Goal: Complete application form: Complete application form

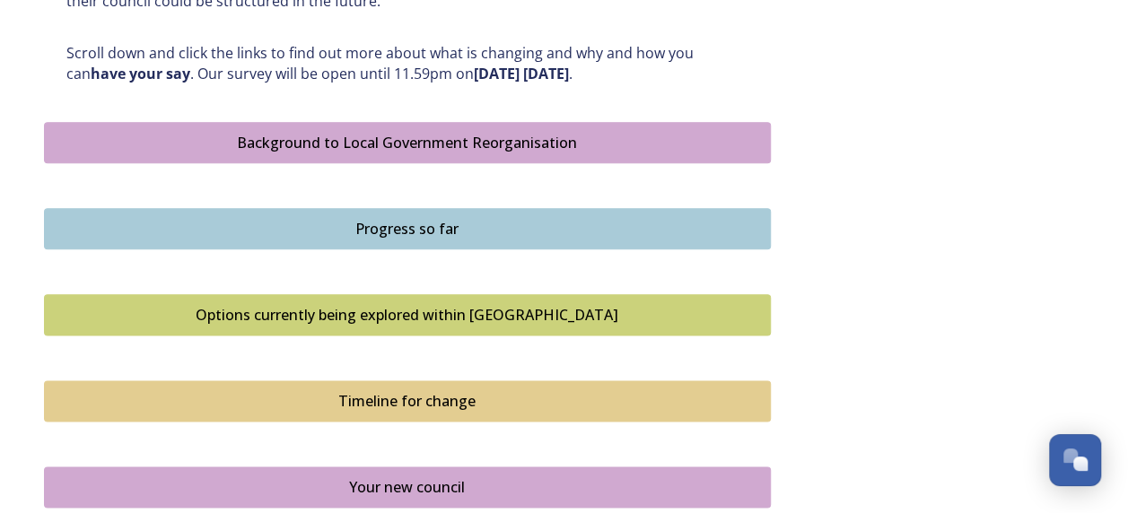
scroll to position [968, 0]
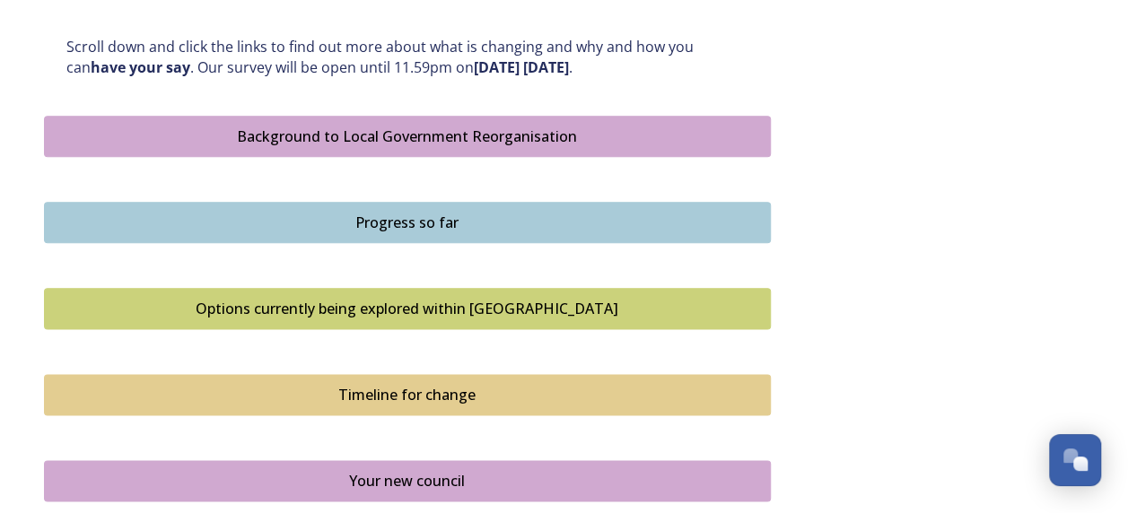
click at [407, 130] on div "Background to Local Government Reorganisation" at bounding box center [407, 137] width 707 height 22
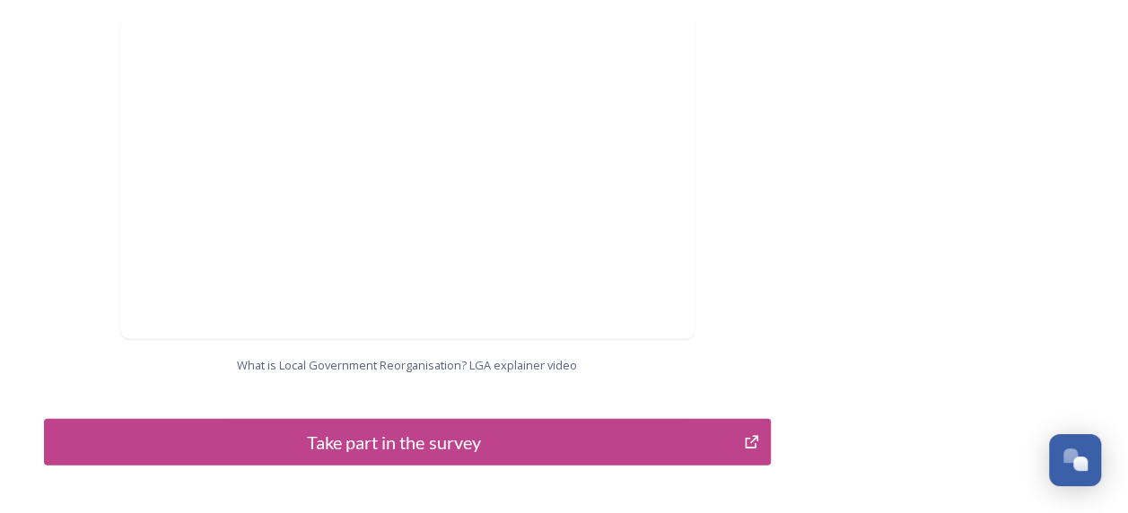
scroll to position [2030, 0]
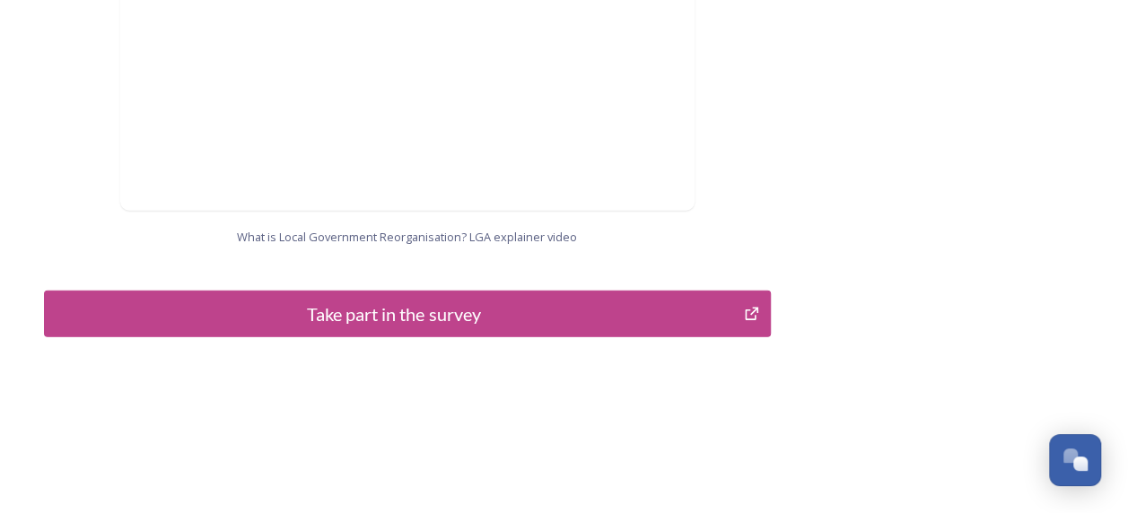
click at [368, 301] on div "Take part in the survey" at bounding box center [394, 314] width 681 height 27
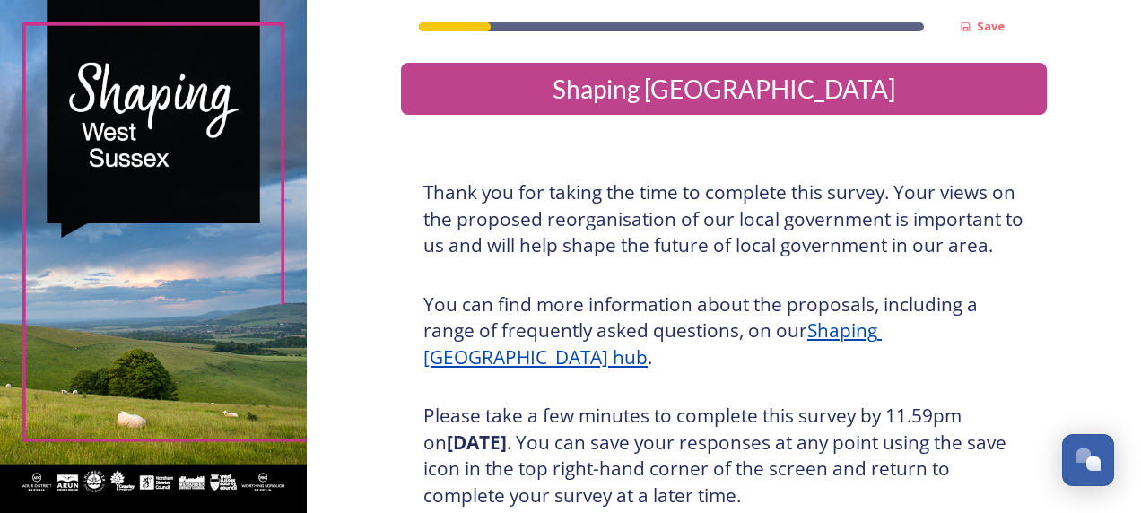
click at [882, 331] on u "Shaping [GEOGRAPHIC_DATA] hub" at bounding box center [653, 344] width 459 height 52
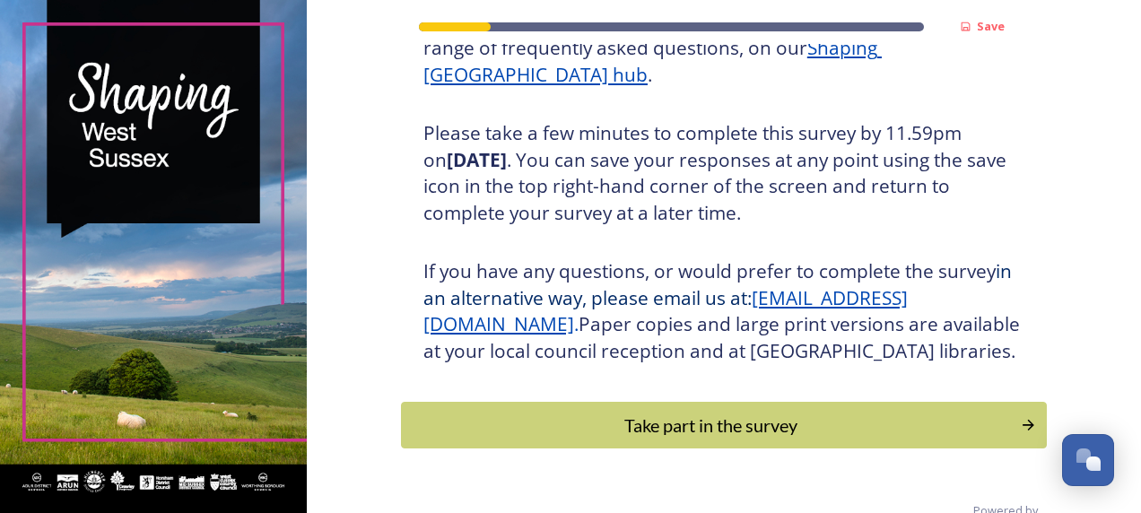
scroll to position [348, 0]
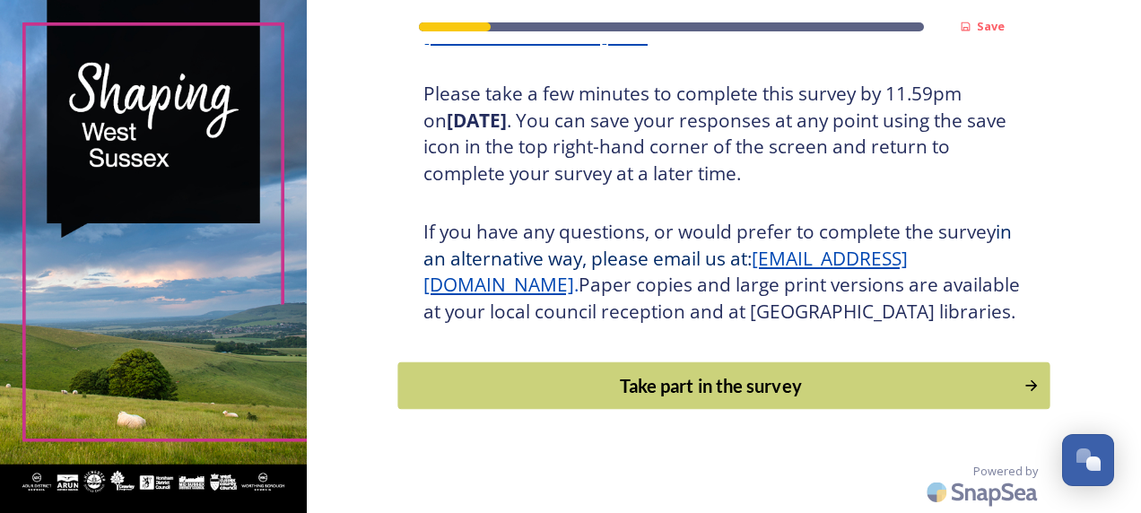
click at [748, 384] on div "Take part in the survey" at bounding box center [710, 385] width 607 height 27
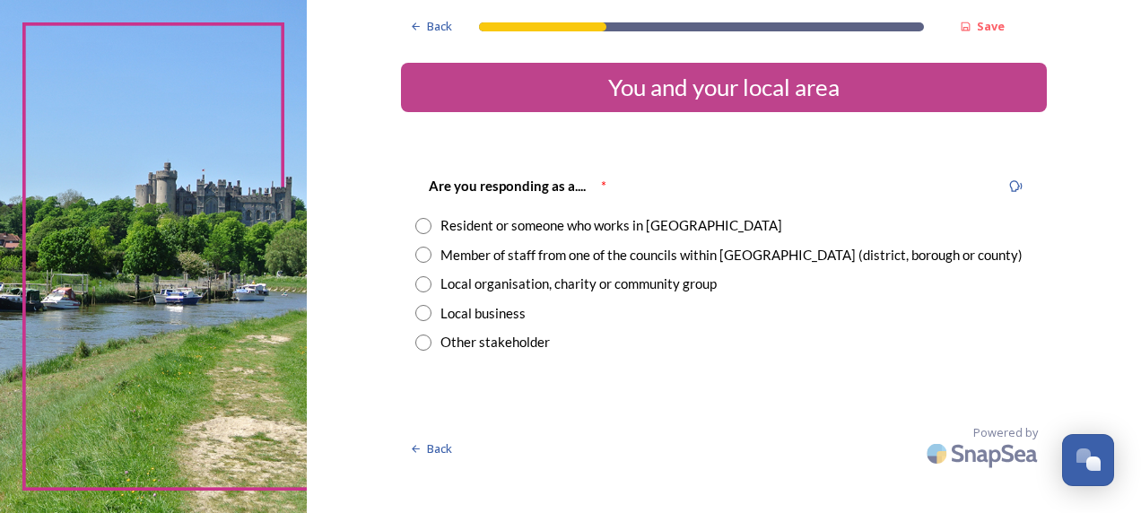
click at [423, 227] on input "radio" at bounding box center [423, 226] width 16 height 16
radio input "true"
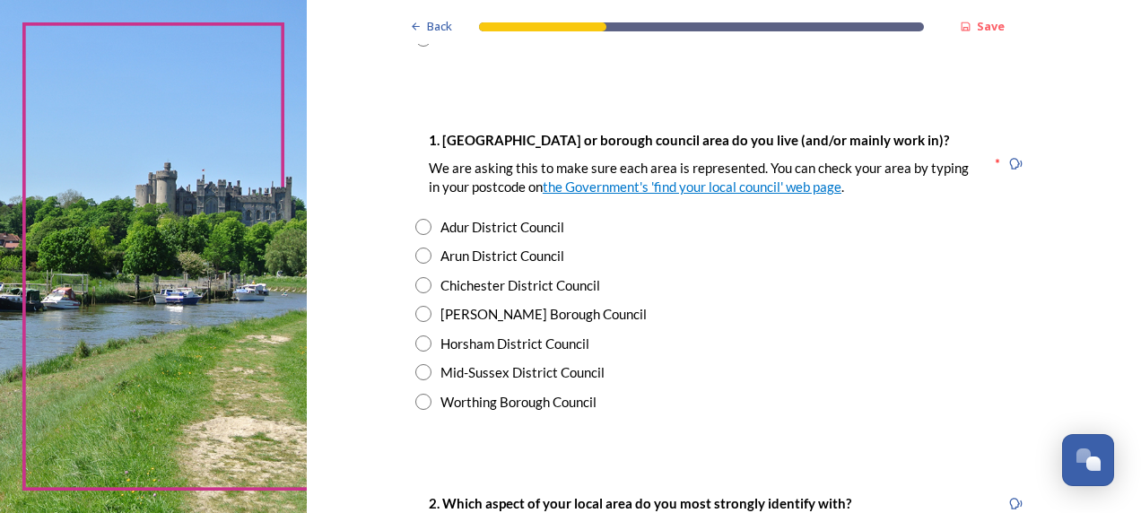
scroll to position [395, 0]
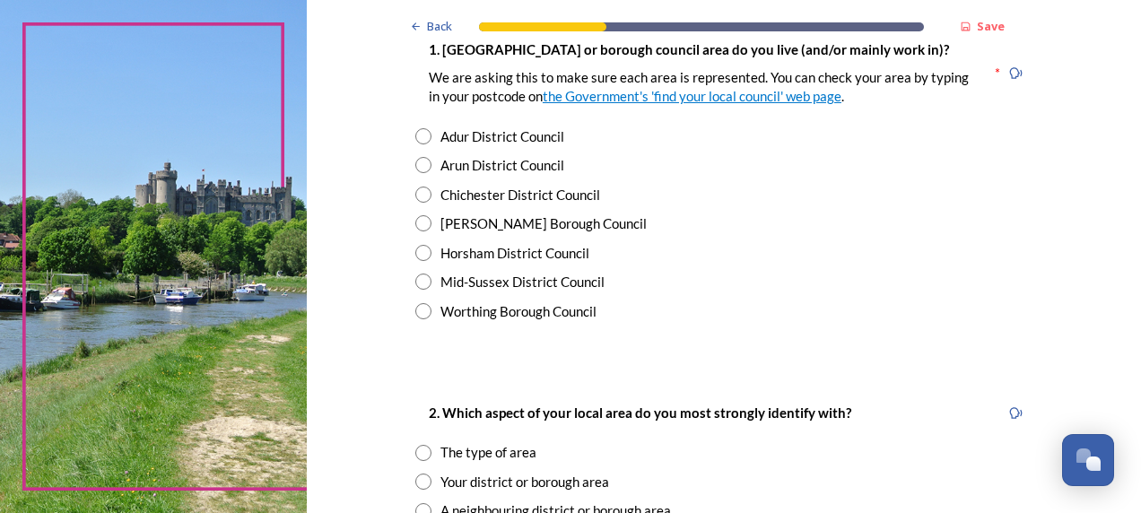
click at [415, 310] on input "radio" at bounding box center [423, 311] width 16 height 16
radio input "true"
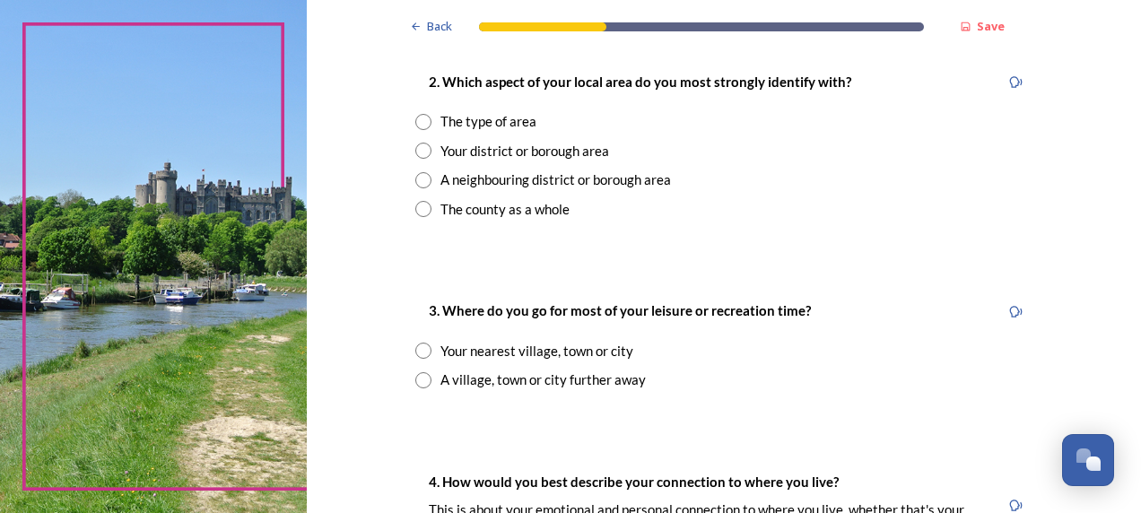
scroll to position [754, 0]
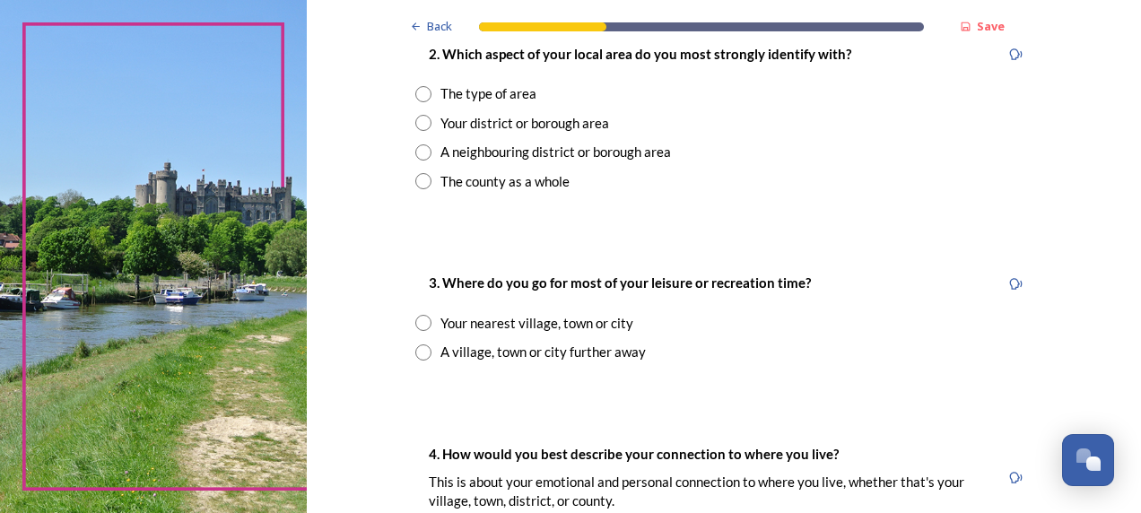
click at [415, 120] on input "radio" at bounding box center [423, 123] width 16 height 16
radio input "true"
click at [419, 178] on input "radio" at bounding box center [423, 181] width 16 height 16
radio input "true"
click at [418, 350] on input "radio" at bounding box center [423, 353] width 16 height 16
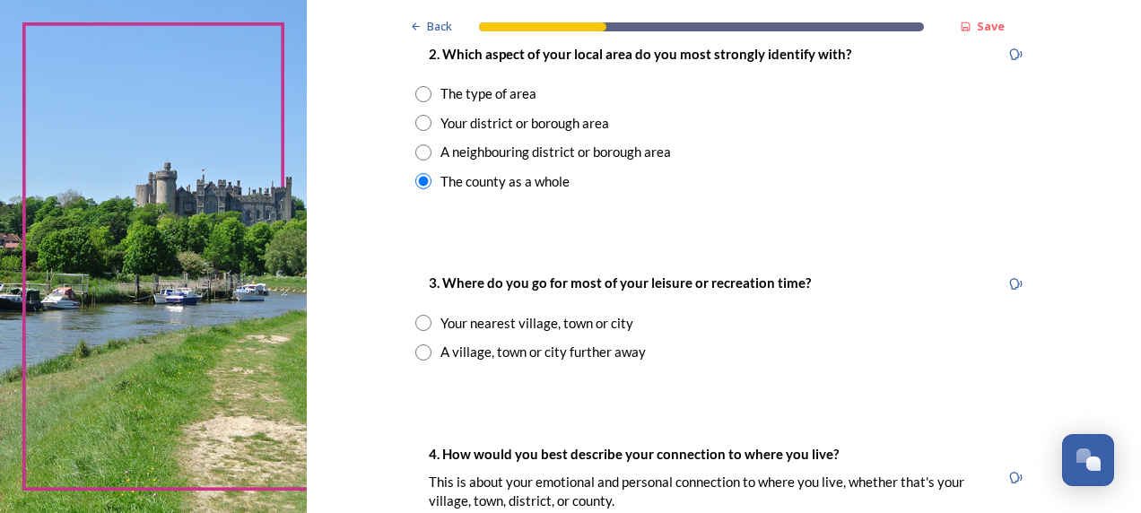
radio input "true"
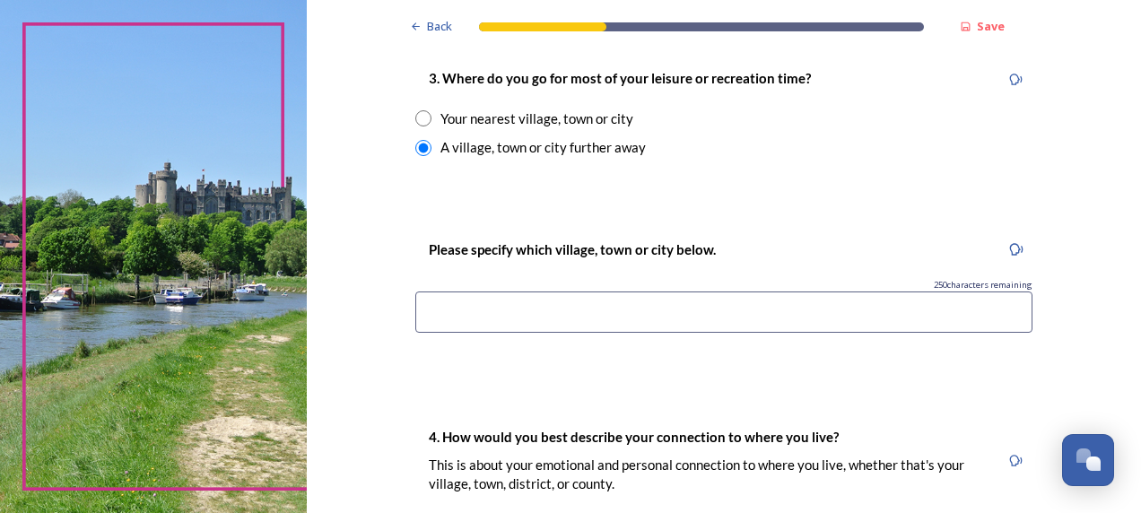
scroll to position [969, 0]
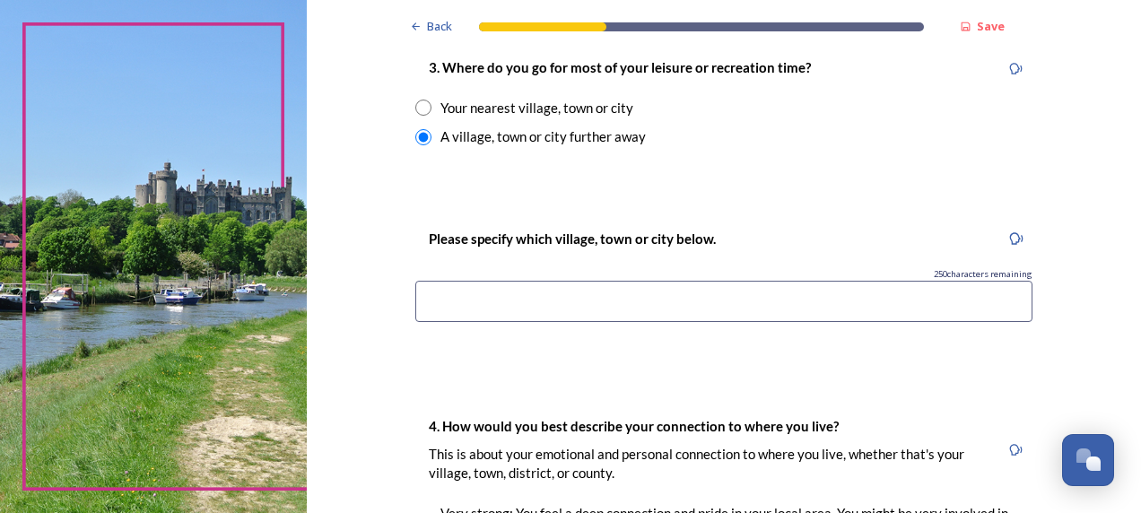
click at [482, 308] on input at bounding box center [723, 301] width 617 height 41
click at [562, 357] on div "Back Save You and your local area Are you responding as a.... * Resident or som…" at bounding box center [724, 181] width 646 height 2301
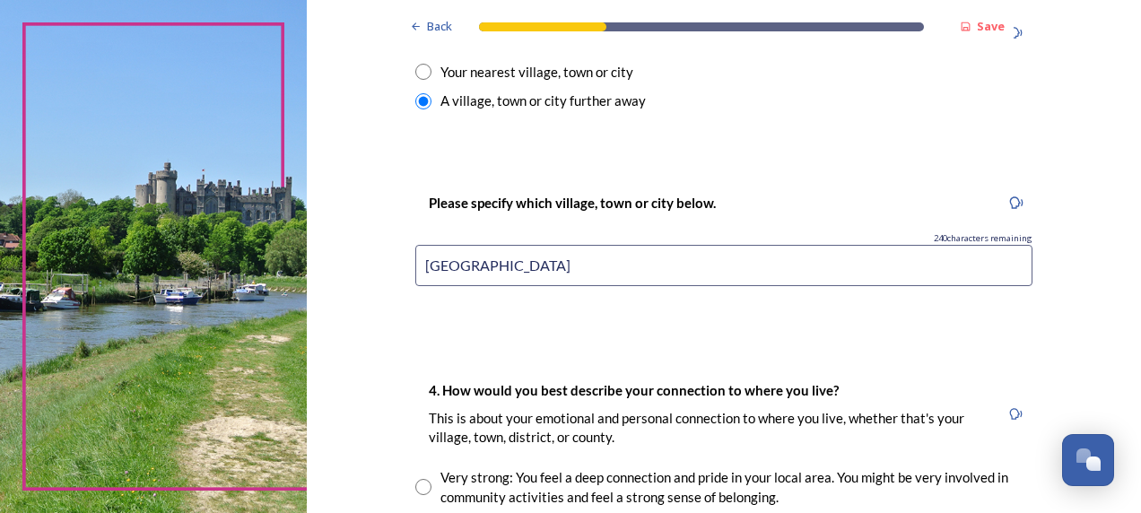
scroll to position [1041, 0]
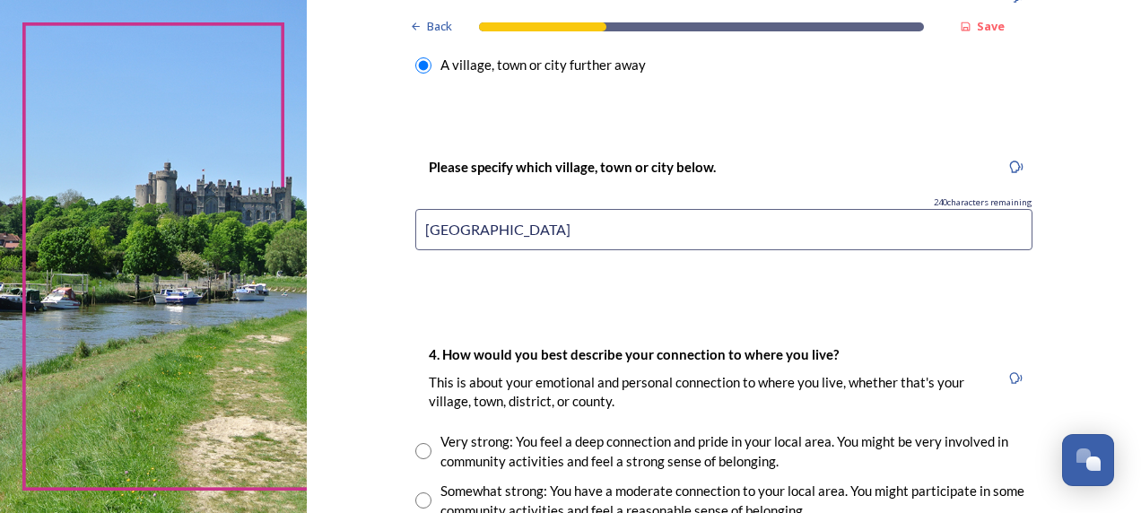
click at [555, 227] on input "[GEOGRAPHIC_DATA]" at bounding box center [723, 229] width 617 height 41
type input "[GEOGRAPHIC_DATA]. I live outside of the county I work in"
click at [673, 318] on div "Back Save You and your local area Are you responding as a.... * Resident or som…" at bounding box center [724, 109] width 646 height 2301
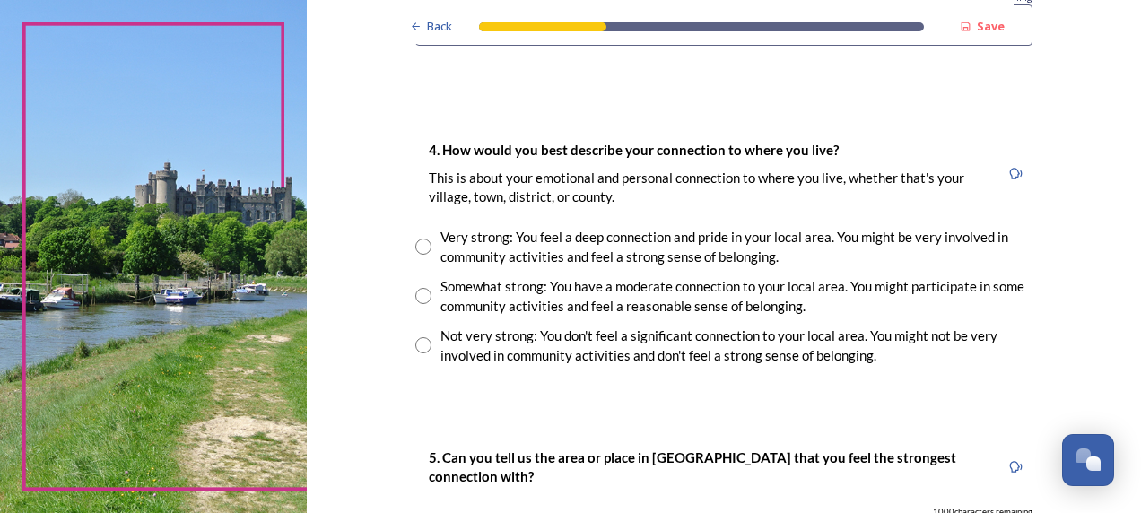
scroll to position [1256, 0]
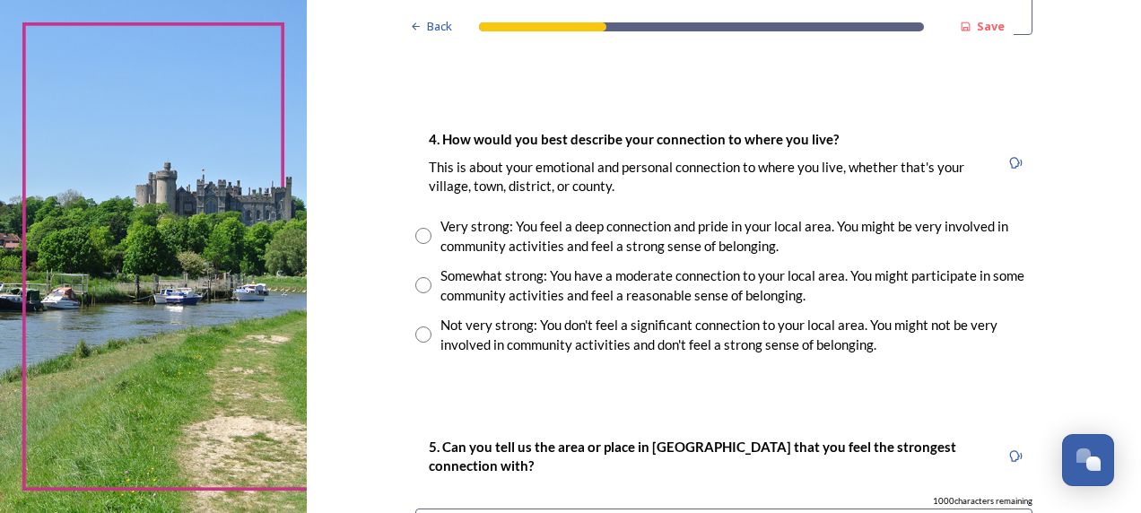
click at [415, 330] on input "radio" at bounding box center [423, 335] width 16 height 16
radio input "true"
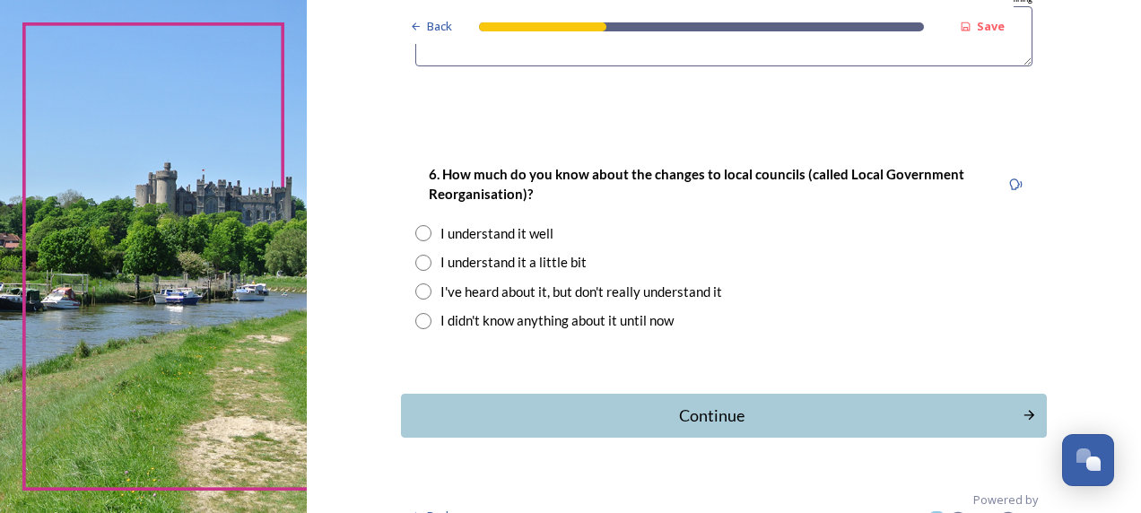
scroll to position [1786, 0]
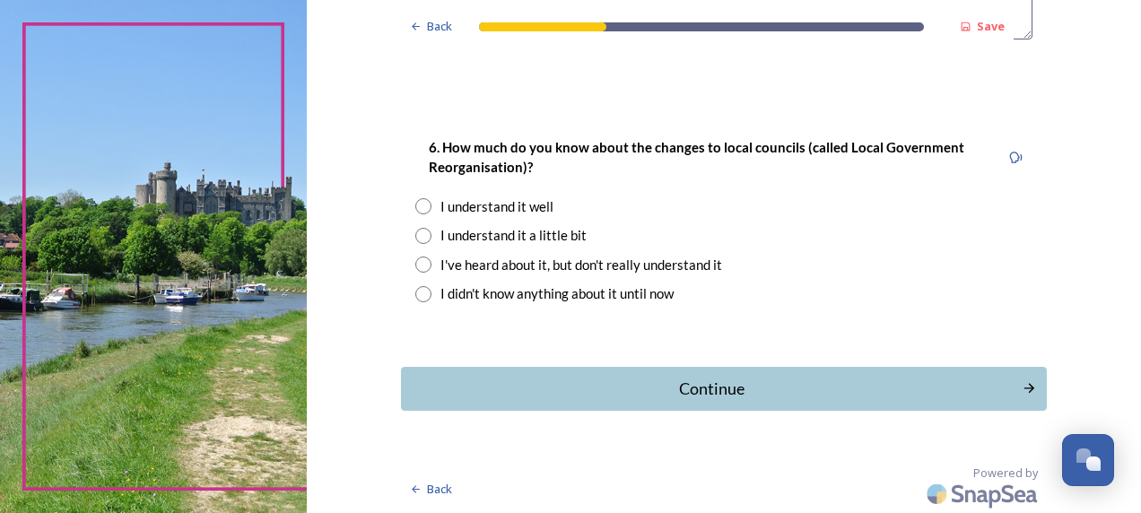
click at [415, 225] on div "I understand it a little bit" at bounding box center [723, 235] width 617 height 21
radio input "true"
click at [692, 384] on div "Continue" at bounding box center [710, 389] width 607 height 24
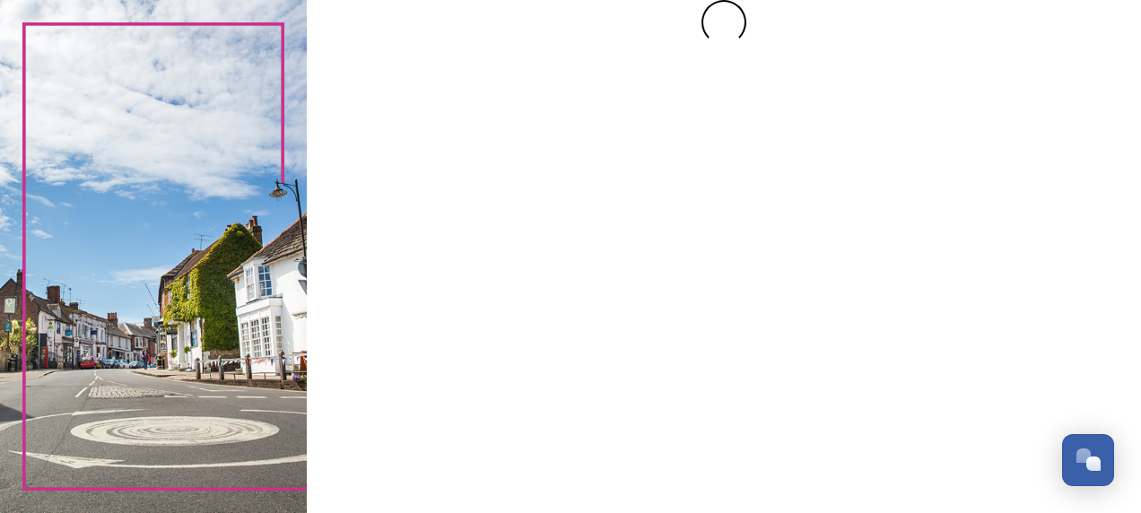
scroll to position [0, 0]
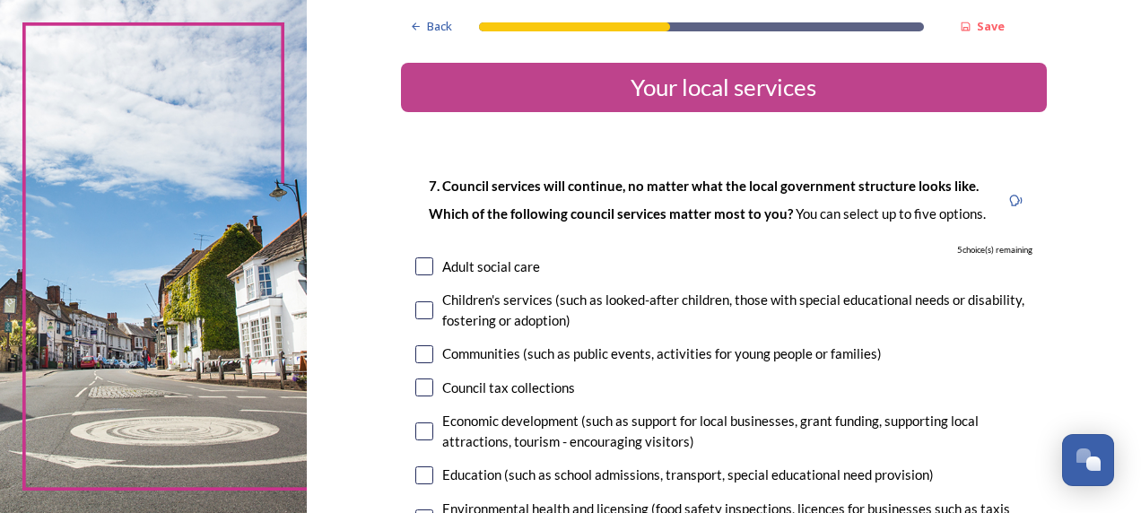
click at [424, 267] on input "checkbox" at bounding box center [424, 267] width 18 height 18
checkbox input "true"
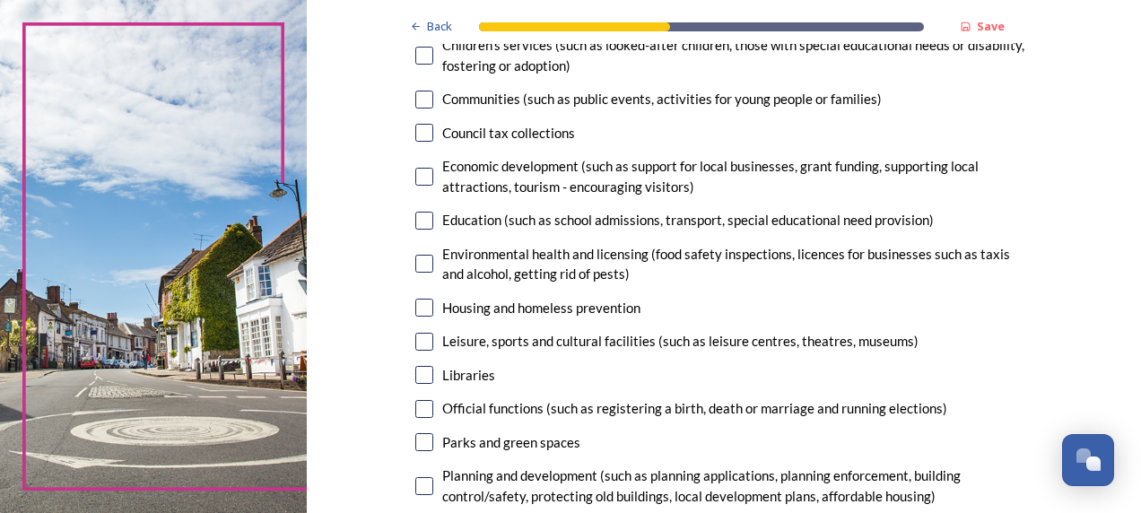
scroll to position [287, 0]
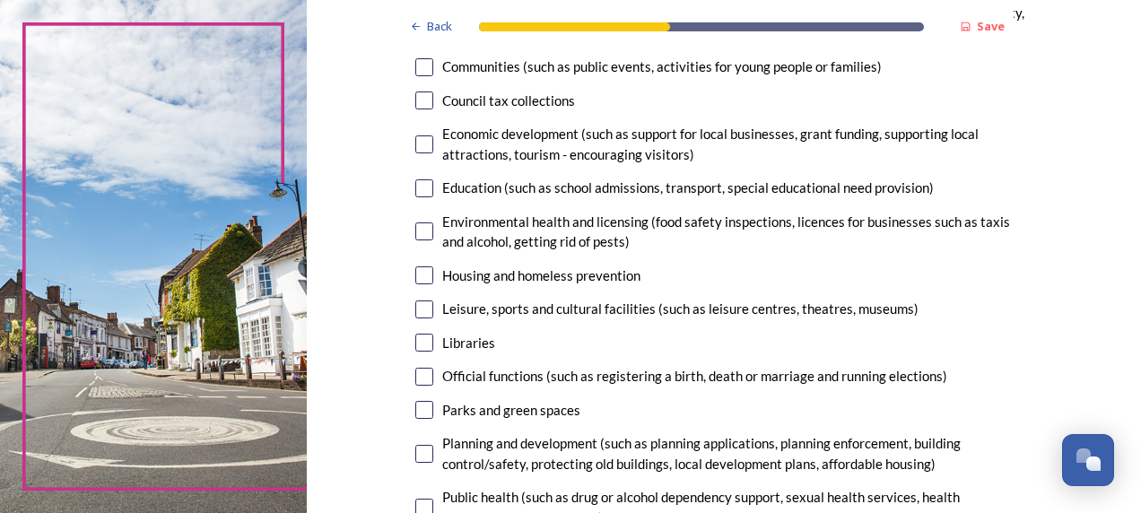
click at [417, 272] on input "checkbox" at bounding box center [424, 275] width 18 height 18
checkbox input "true"
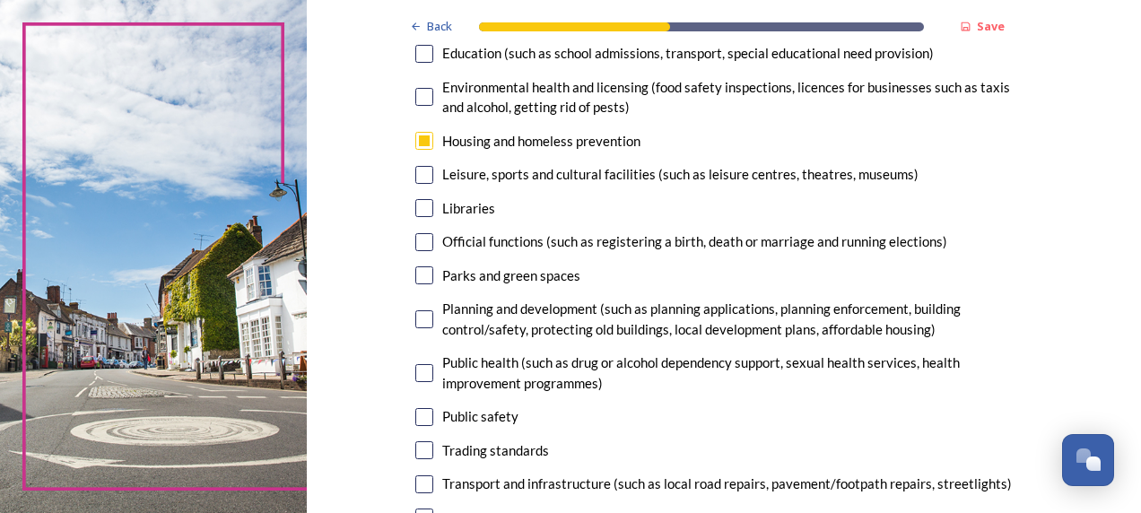
scroll to position [467, 0]
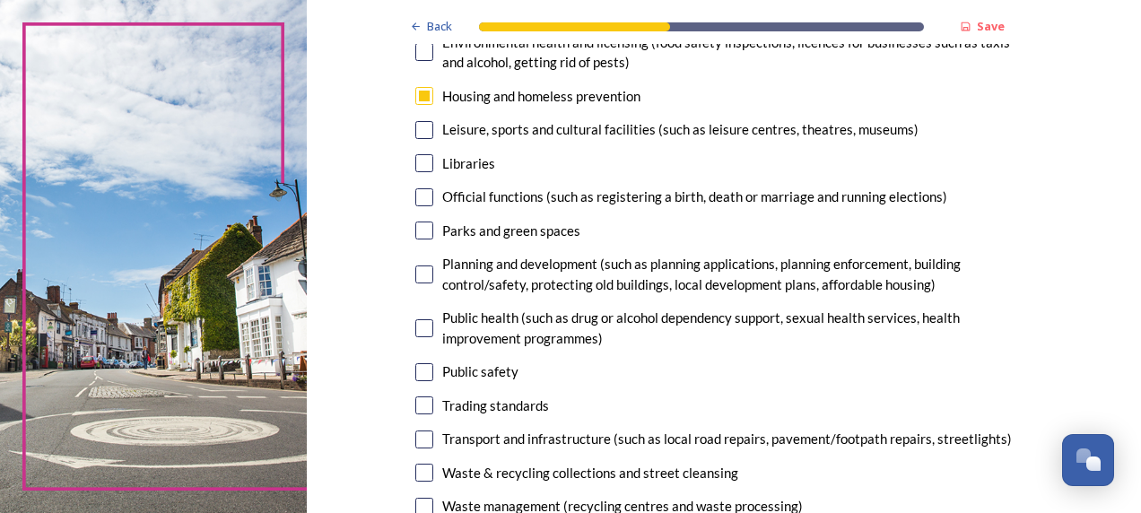
click at [415, 327] on input "checkbox" at bounding box center [424, 328] width 18 height 18
checkbox input "true"
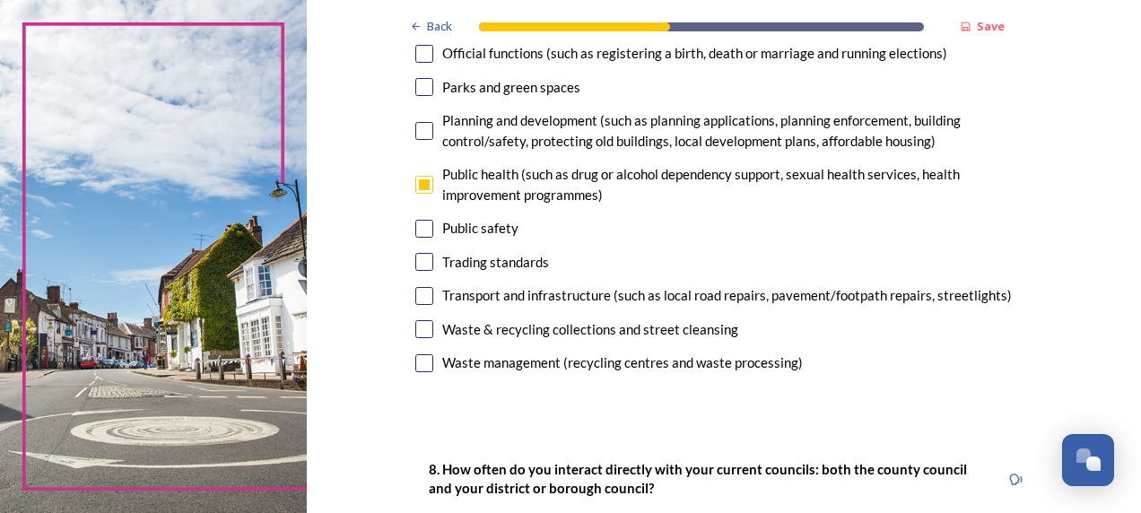
scroll to position [682, 0]
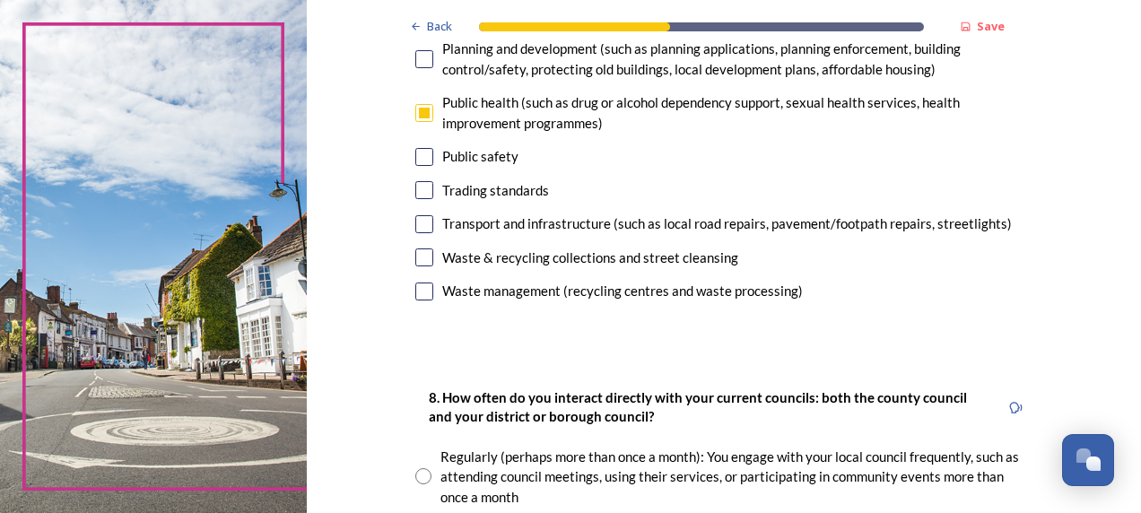
click at [415, 225] on input "checkbox" at bounding box center [424, 224] width 18 height 18
checkbox input "true"
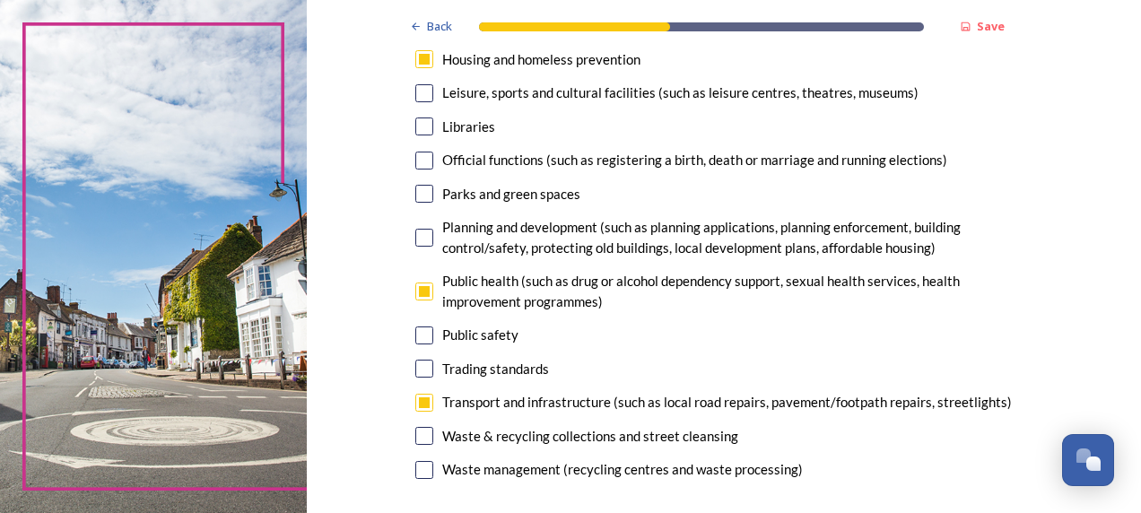
scroll to position [502, 0]
click at [415, 242] on input "checkbox" at bounding box center [424, 239] width 18 height 18
checkbox input "true"
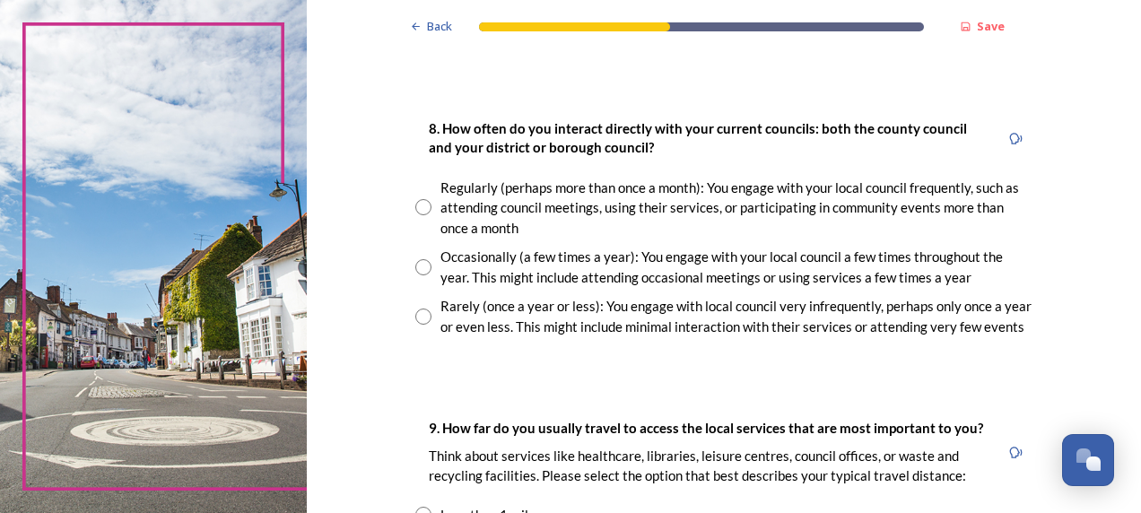
scroll to position [1401, 0]
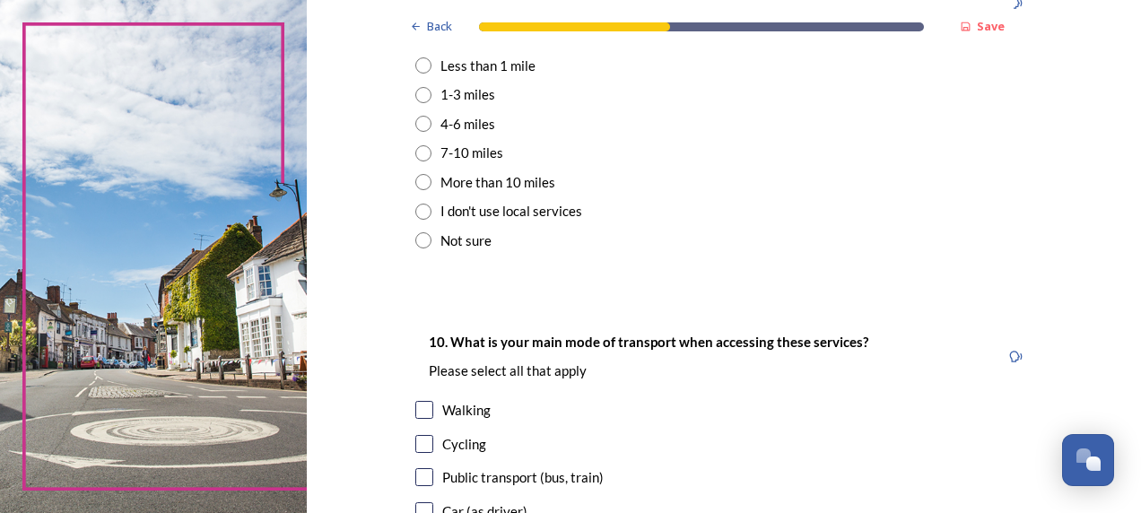
click at [415, 210] on input "radio" at bounding box center [423, 212] width 16 height 16
radio input "true"
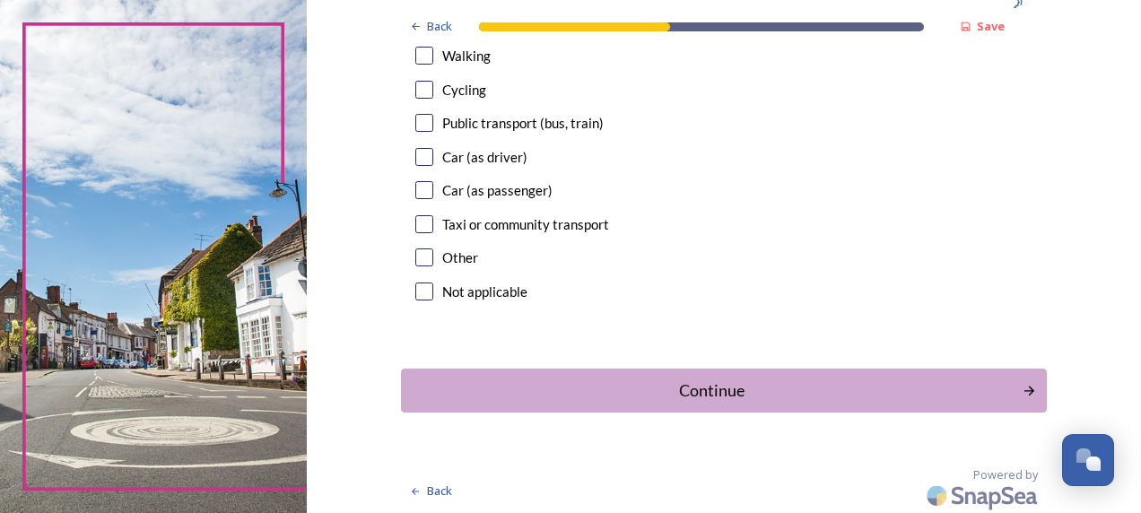
scroll to position [1758, 0]
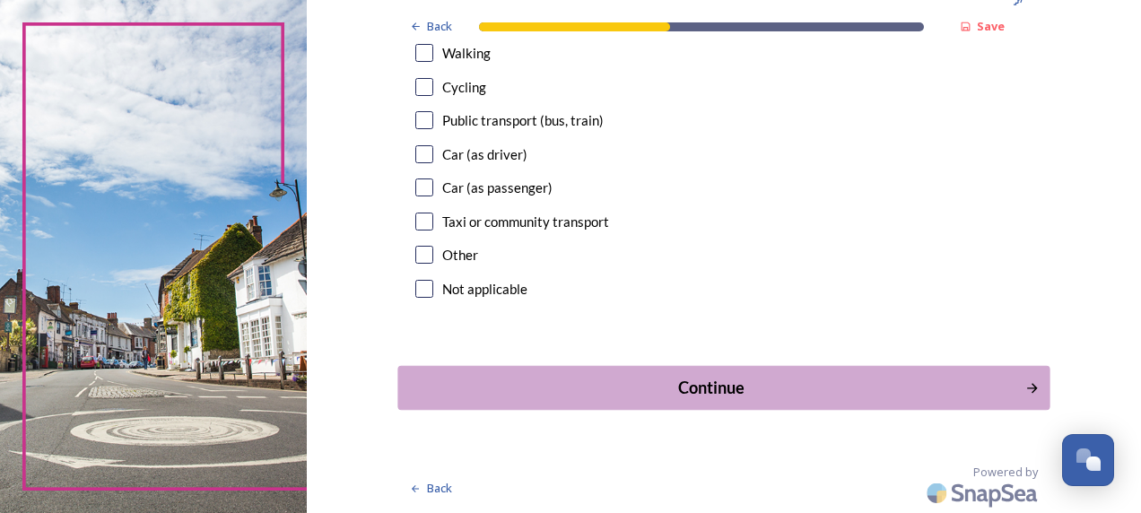
click at [703, 393] on div "Continue" at bounding box center [710, 388] width 607 height 24
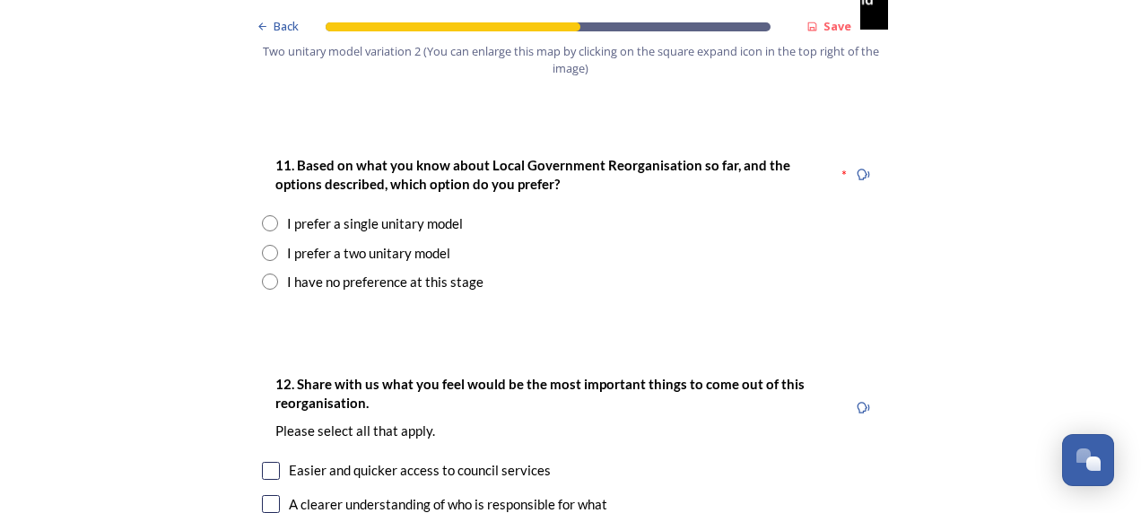
scroll to position [2369, 0]
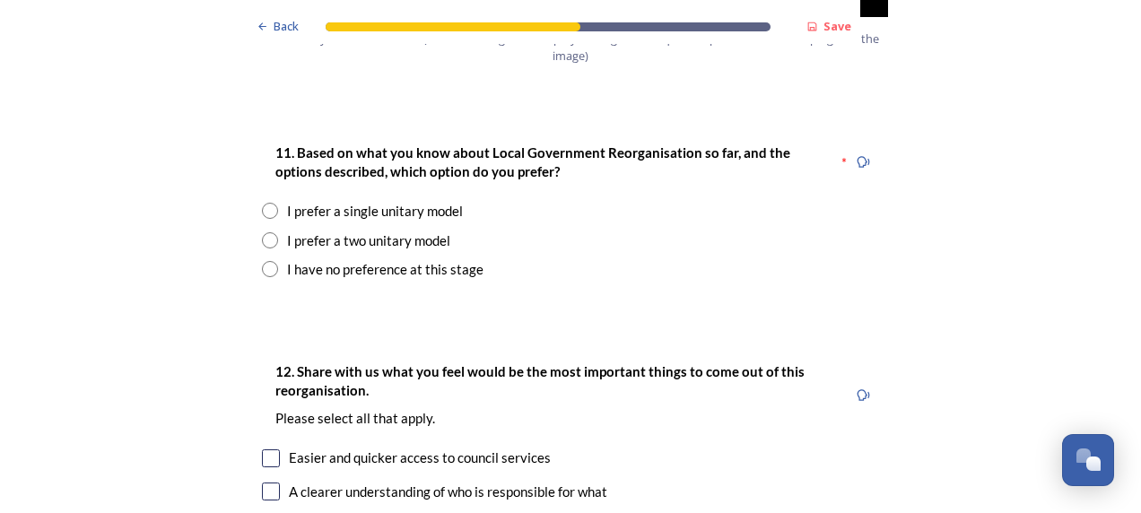
click at [264, 203] on input "radio" at bounding box center [270, 211] width 16 height 16
radio input "true"
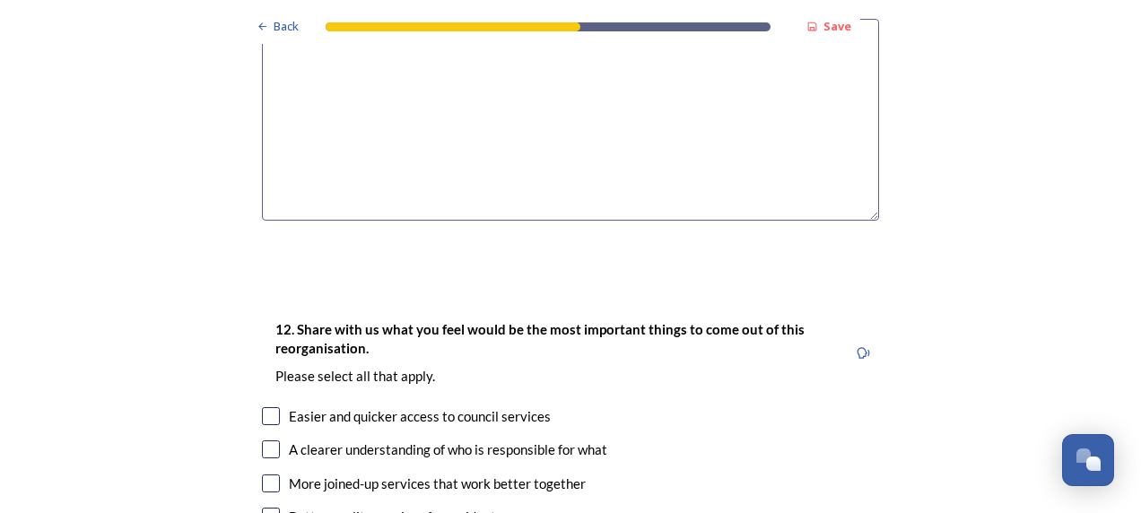
scroll to position [2907, 0]
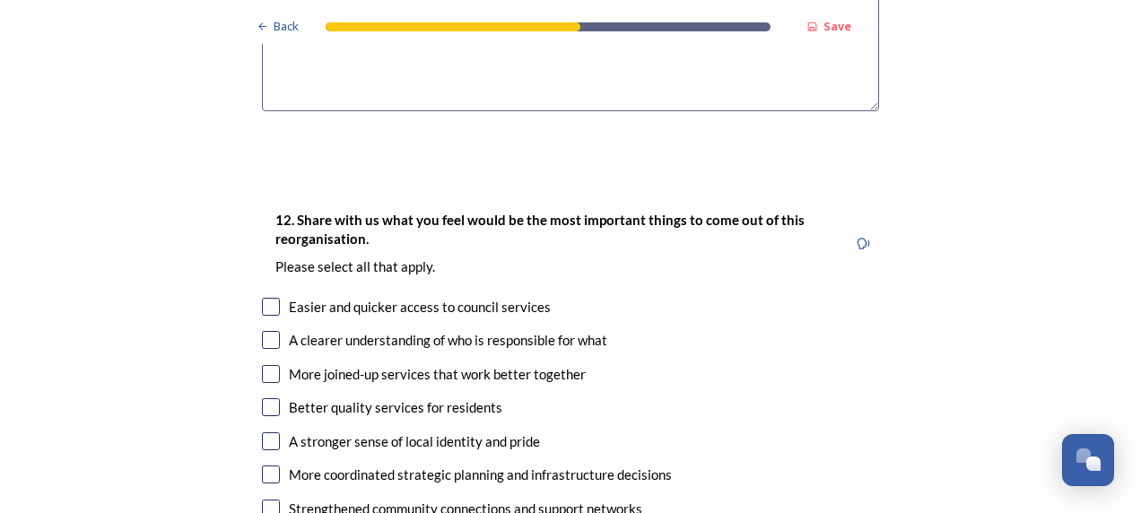
click at [269, 298] on input "checkbox" at bounding box center [271, 307] width 18 height 18
checkbox input "true"
click at [266, 331] on input "checkbox" at bounding box center [271, 340] width 18 height 18
checkbox input "true"
click at [269, 365] on input "checkbox" at bounding box center [271, 374] width 18 height 18
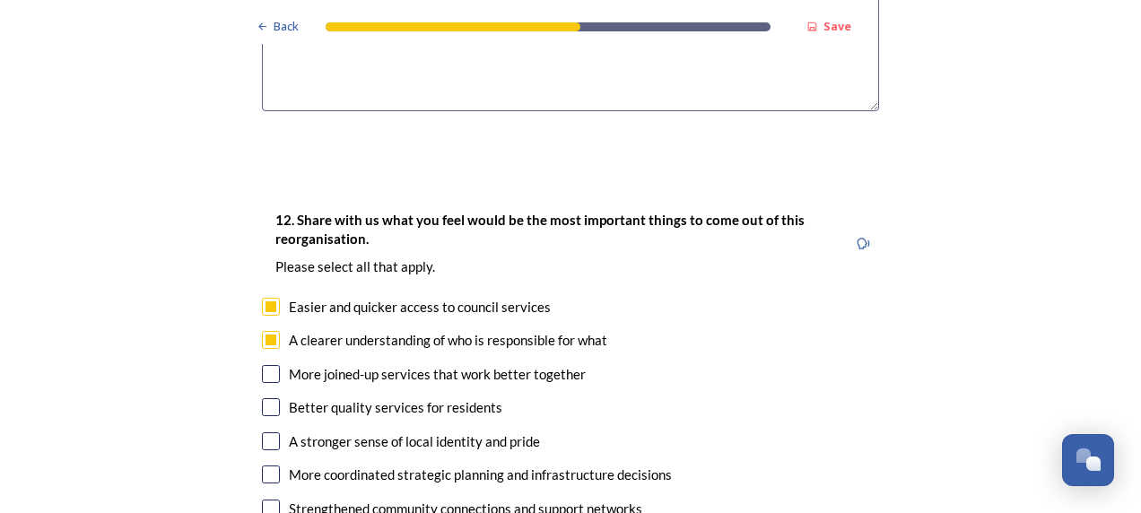
checkbox input "true"
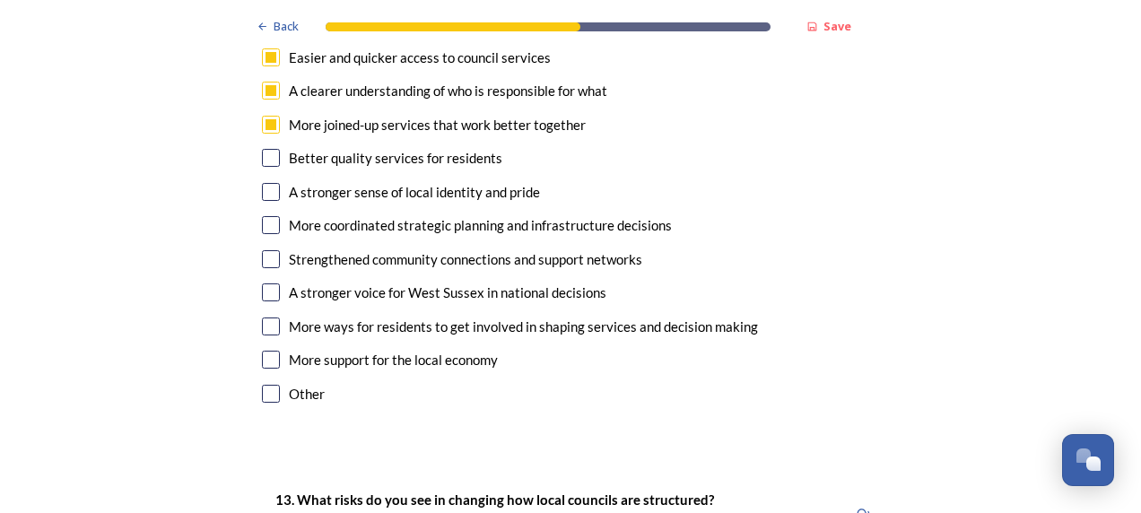
scroll to position [3158, 0]
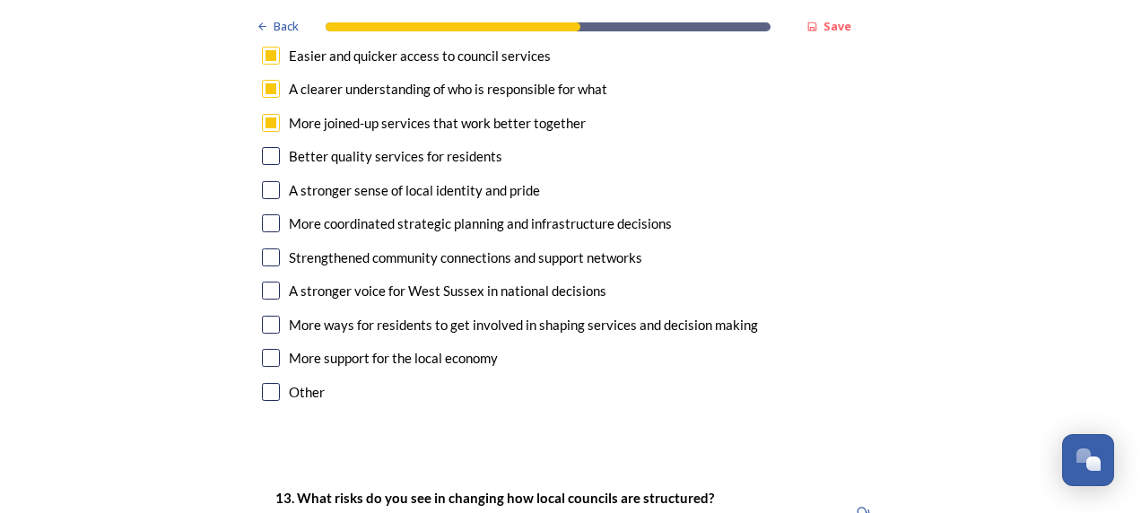
click at [262, 214] on input "checkbox" at bounding box center [271, 223] width 18 height 18
checkbox input "true"
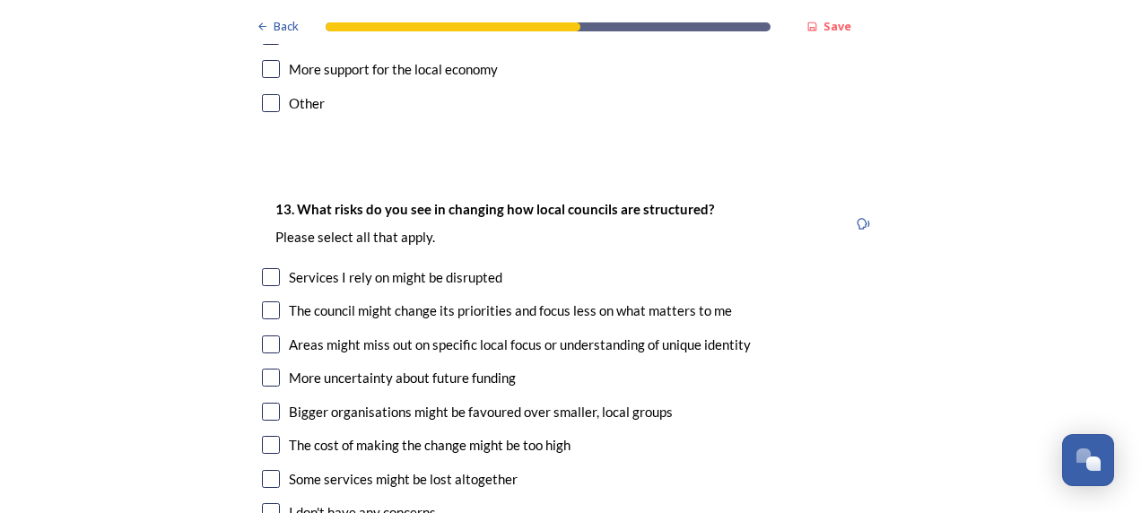
scroll to position [3553, 0]
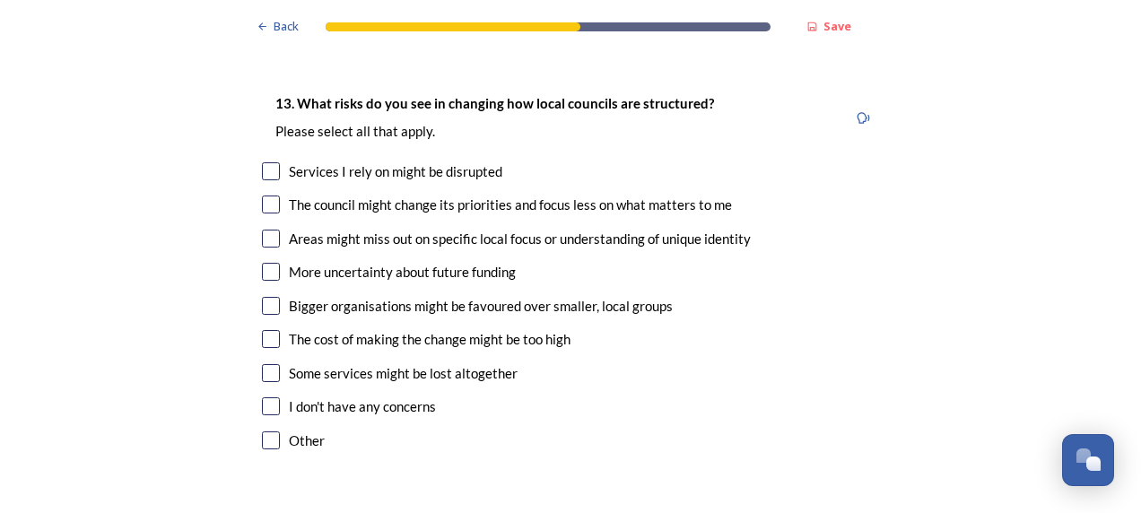
click at [271, 364] on input "checkbox" at bounding box center [271, 373] width 18 height 18
checkbox input "true"
click at [266, 196] on input "checkbox" at bounding box center [271, 205] width 18 height 18
checkbox input "true"
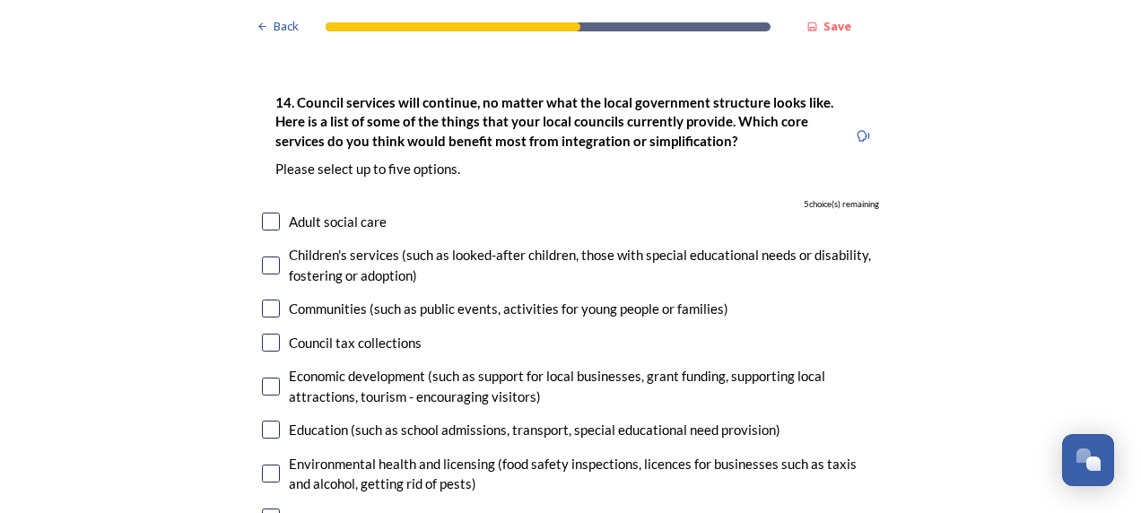
scroll to position [4020, 0]
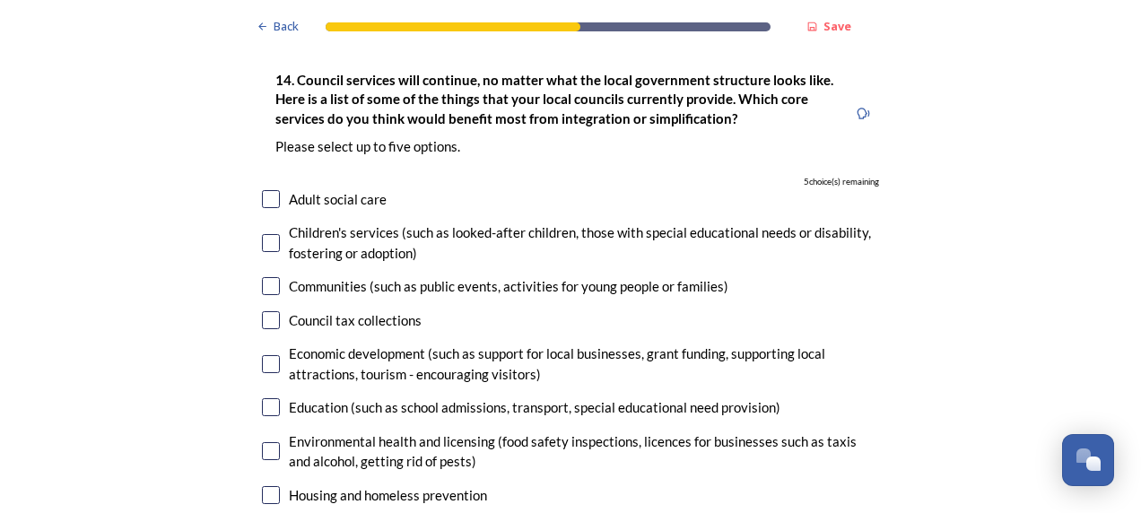
click at [263, 190] on input "checkbox" at bounding box center [271, 199] width 18 height 18
checkbox input "true"
click at [262, 234] on input "checkbox" at bounding box center [271, 243] width 18 height 18
checkbox input "true"
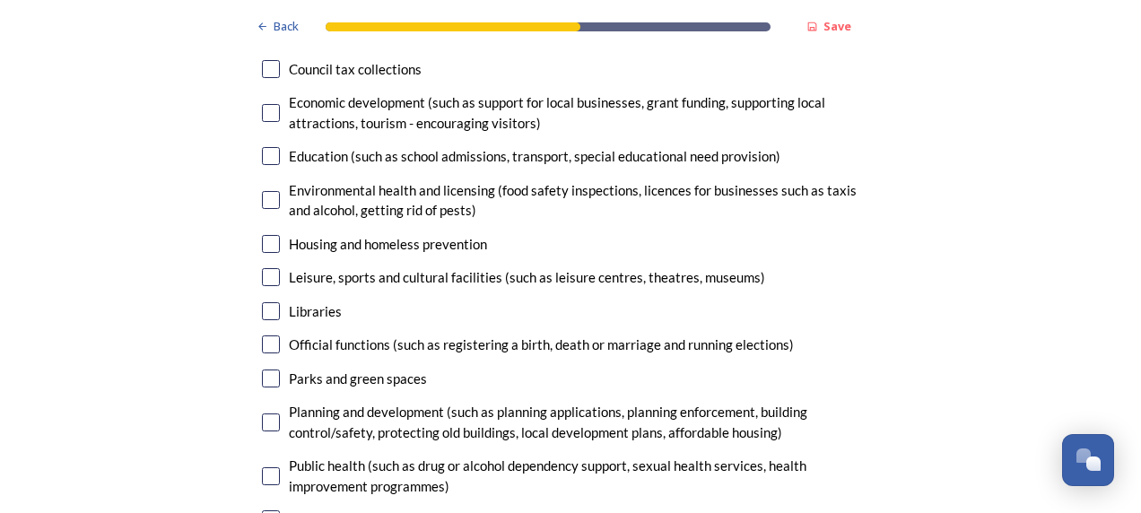
scroll to position [4307, 0]
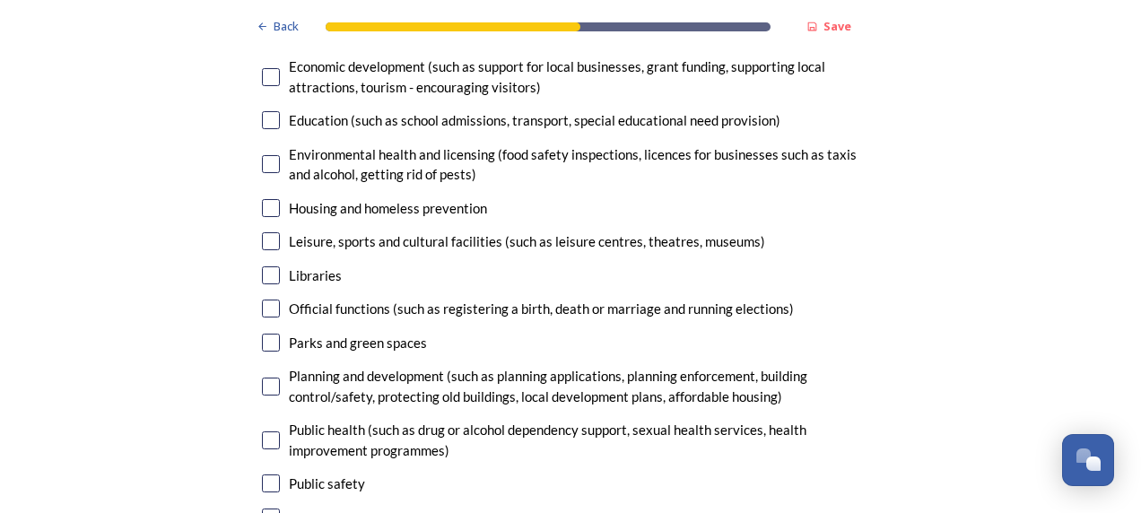
click at [264, 199] on input "checkbox" at bounding box center [271, 208] width 18 height 18
checkbox input "true"
click at [262, 432] on input "checkbox" at bounding box center [271, 441] width 18 height 18
checkbox input "true"
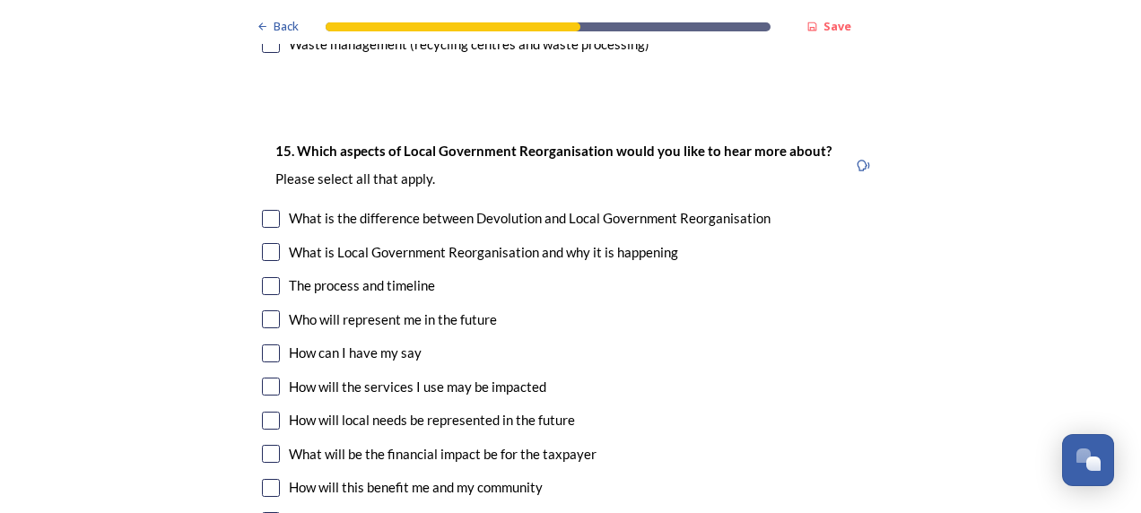
scroll to position [4917, 0]
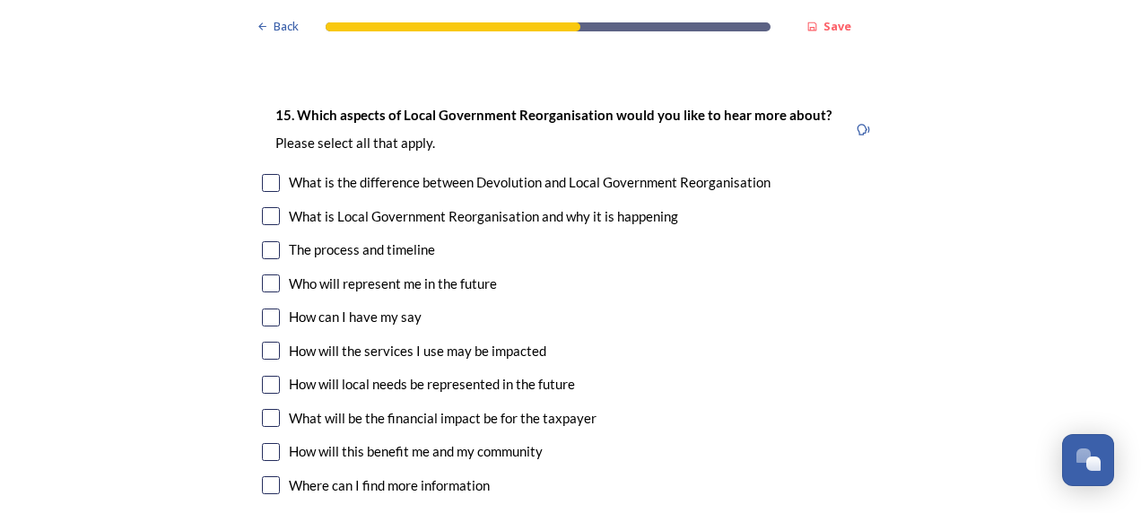
click at [265, 174] on input "checkbox" at bounding box center [271, 183] width 18 height 18
checkbox input "true"
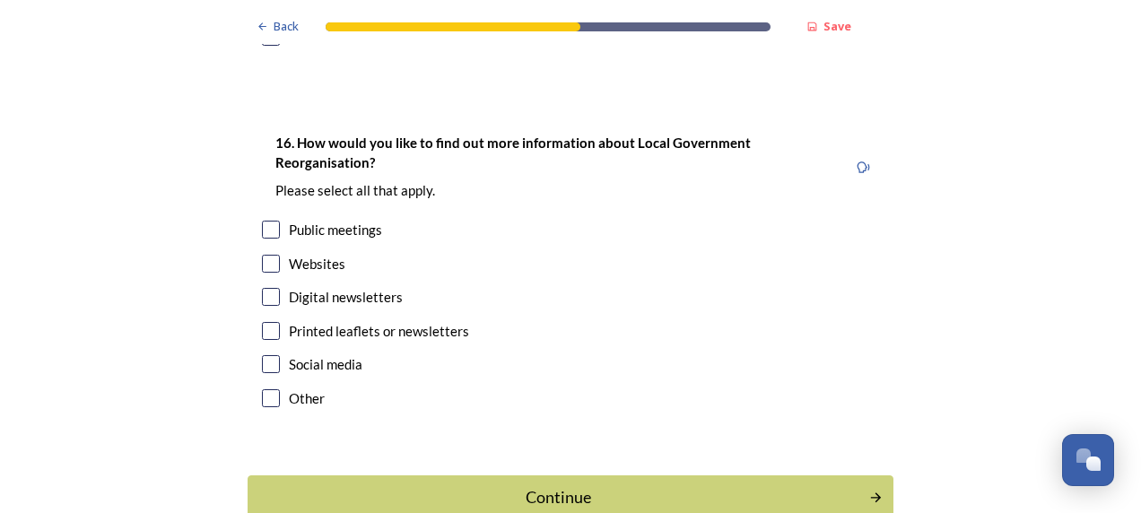
click at [263, 255] on input "checkbox" at bounding box center [271, 264] width 18 height 18
checkbox input "true"
click at [549, 485] on div "Continue" at bounding box center [558, 497] width 607 height 24
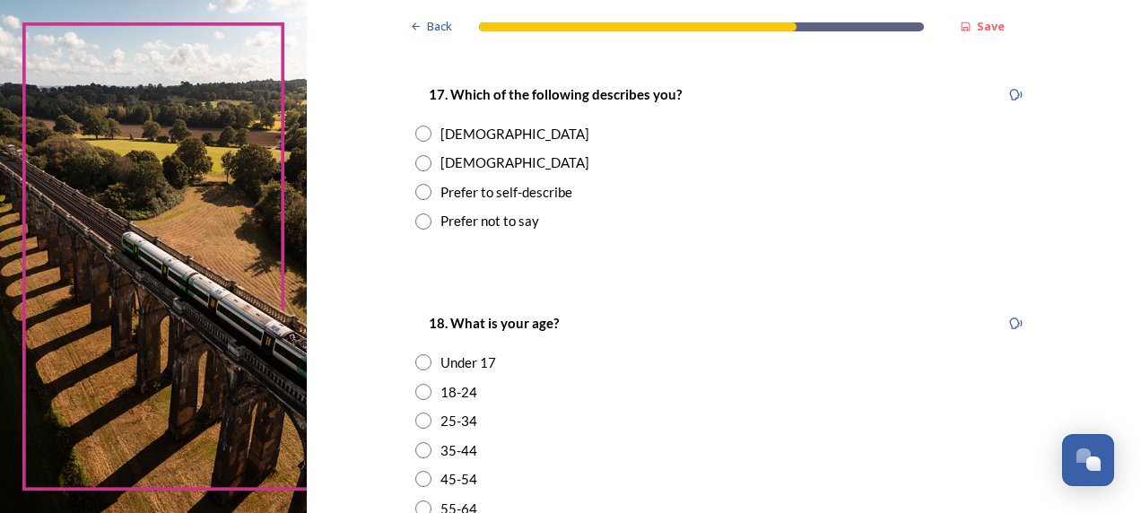
scroll to position [323, 0]
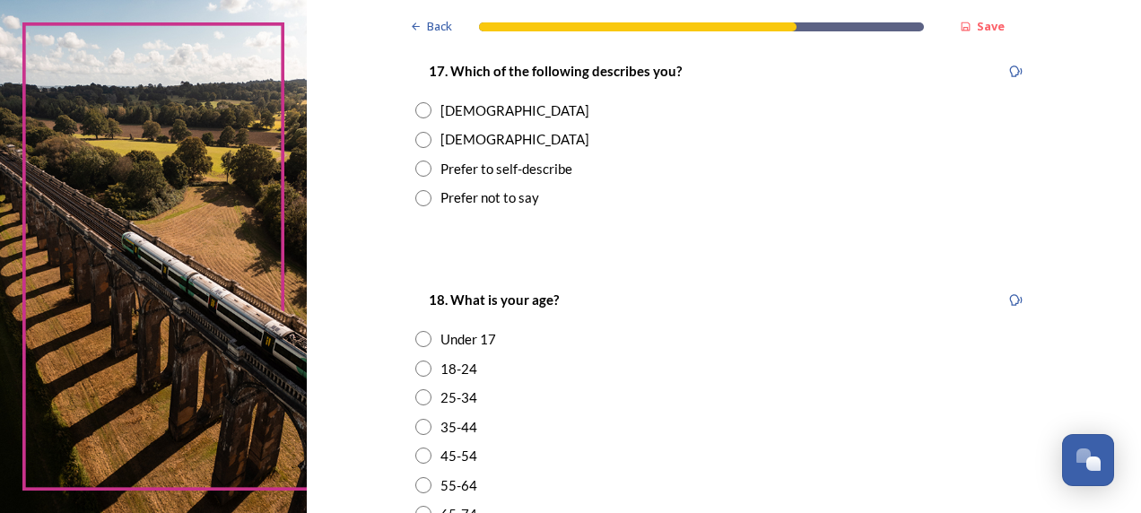
click at [415, 484] on input "radio" at bounding box center [423, 485] width 16 height 16
radio input "true"
click at [418, 138] on input "radio" at bounding box center [423, 140] width 16 height 16
radio input "true"
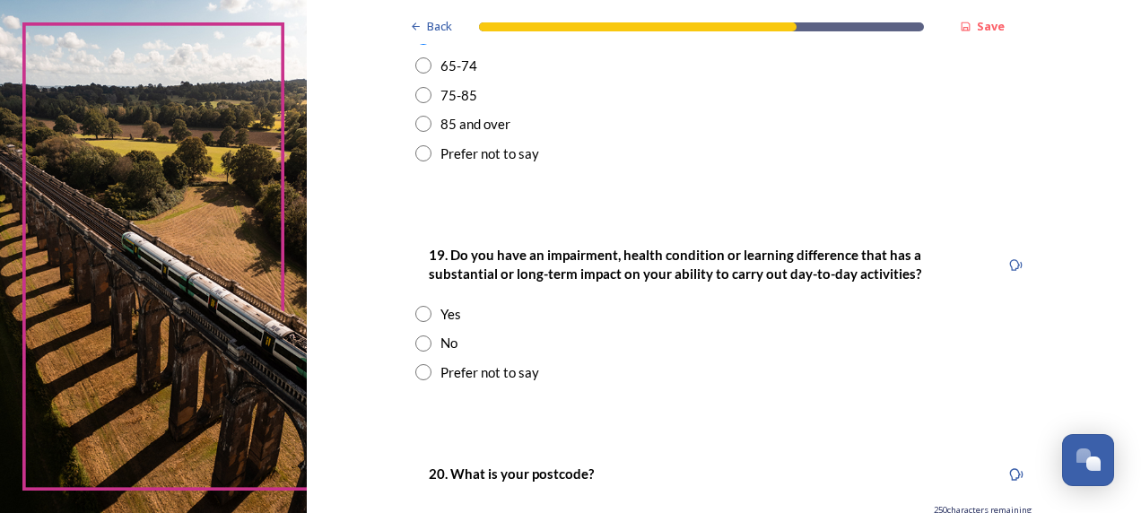
click at [418, 344] on input "radio" at bounding box center [423, 344] width 16 height 16
radio input "true"
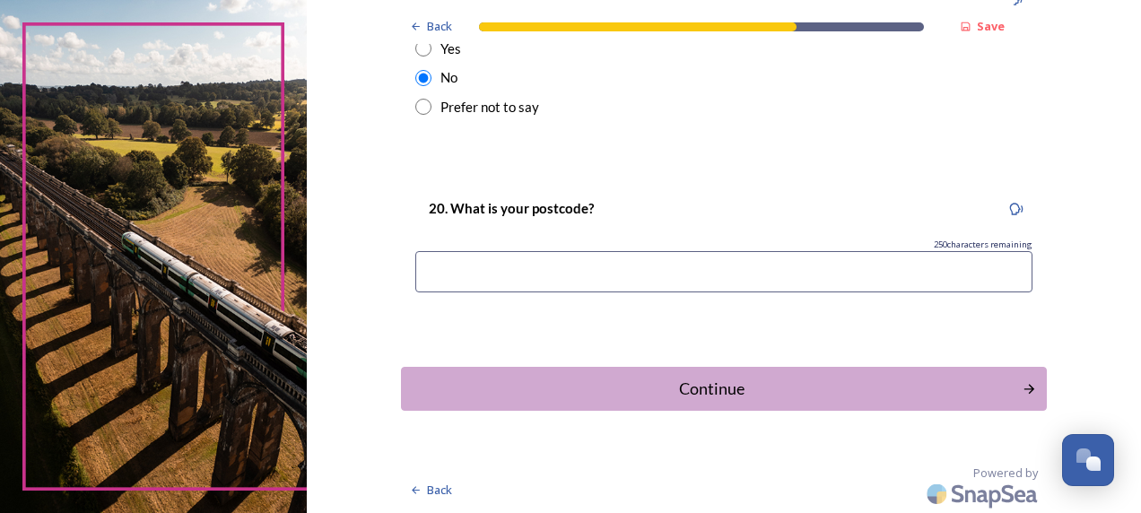
click at [508, 269] on input at bounding box center [723, 271] width 617 height 41
type input "Not in [GEOGRAPHIC_DATA]"
click at [725, 393] on div "Continue" at bounding box center [710, 389] width 607 height 24
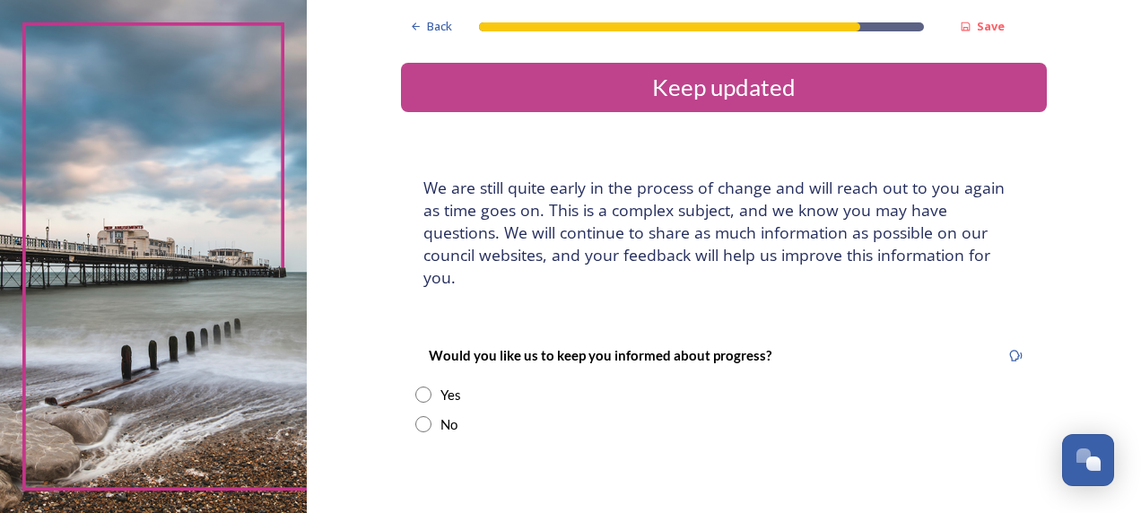
click at [420, 387] on input "radio" at bounding box center [423, 395] width 16 height 16
radio input "true"
click at [417, 416] on input "radio" at bounding box center [423, 424] width 16 height 16
radio input "true"
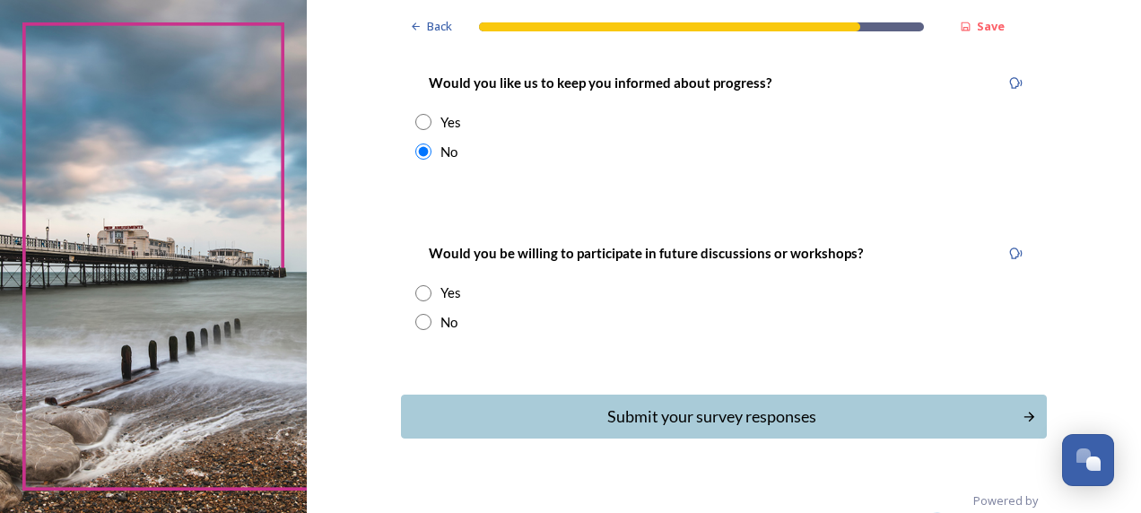
scroll to position [280, 0]
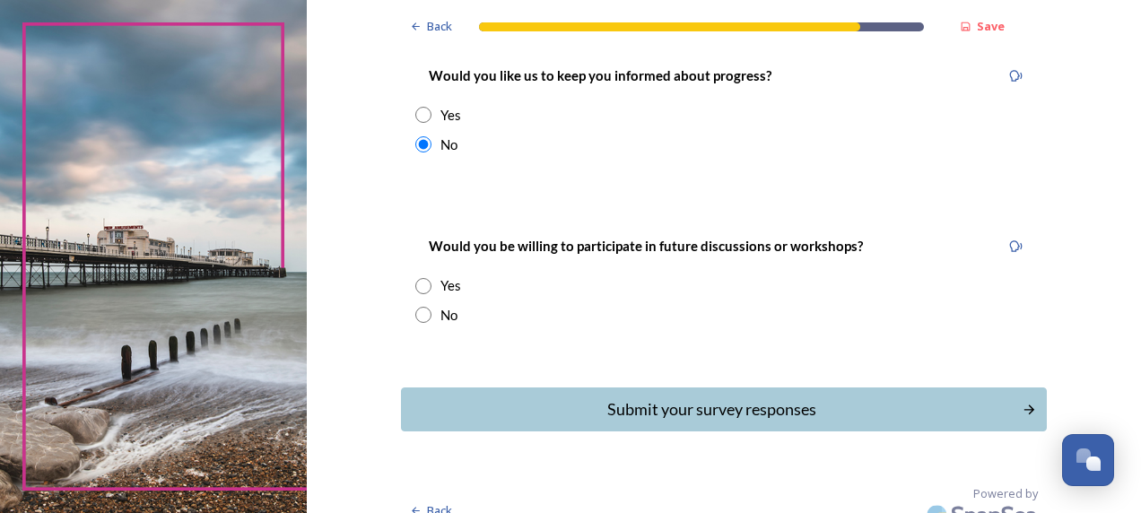
click at [415, 307] on input "radio" at bounding box center [423, 315] width 16 height 16
radio input "true"
click at [655, 397] on div "Submit your survey responses" at bounding box center [710, 409] width 607 height 24
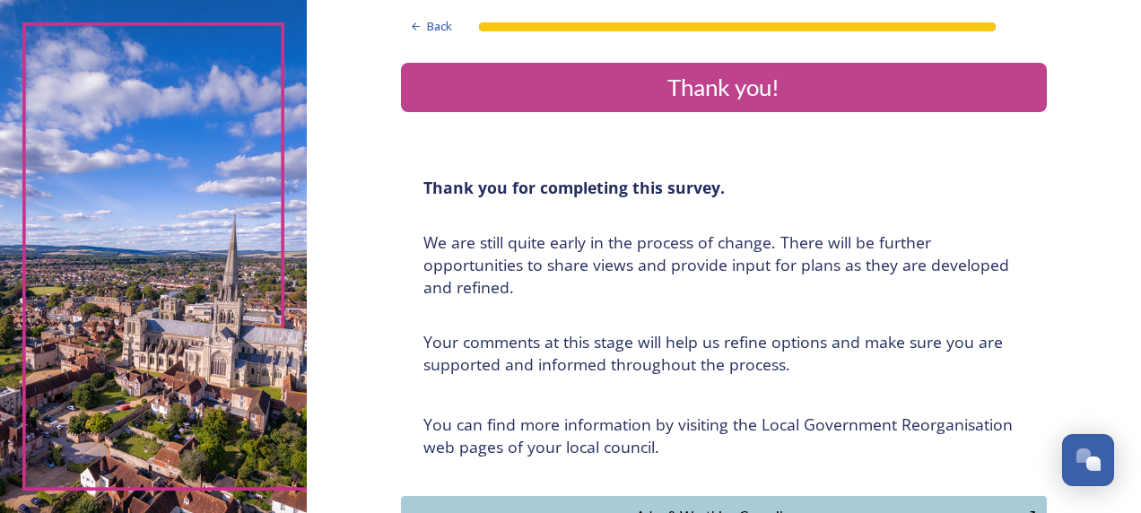
scroll to position [449, 0]
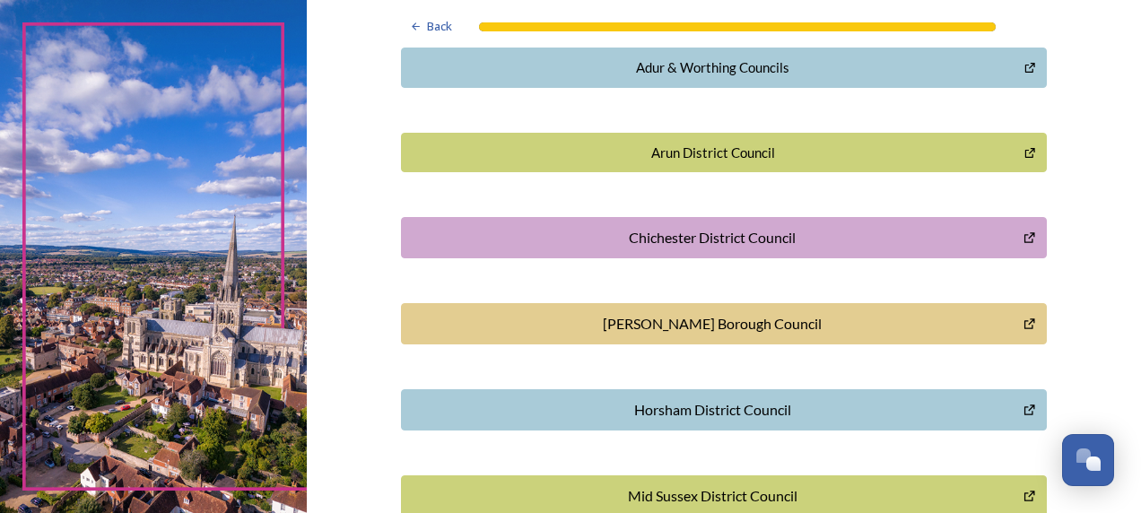
click at [704, 73] on div "Adur & Worthing Councils" at bounding box center [713, 67] width 605 height 21
